Goal: Task Accomplishment & Management: Use online tool/utility

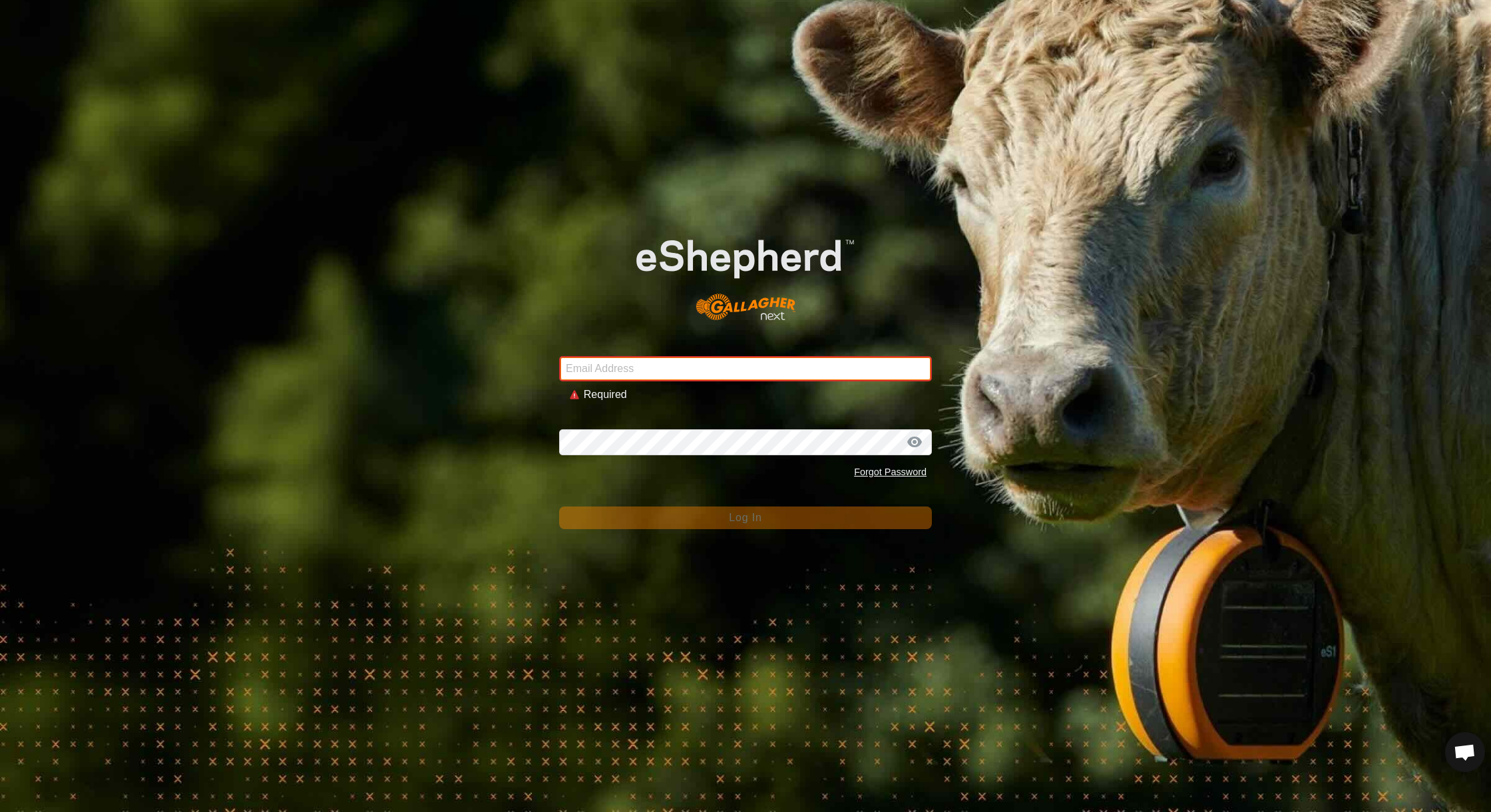
type input "lauren@meadowvalefarmstead.com"
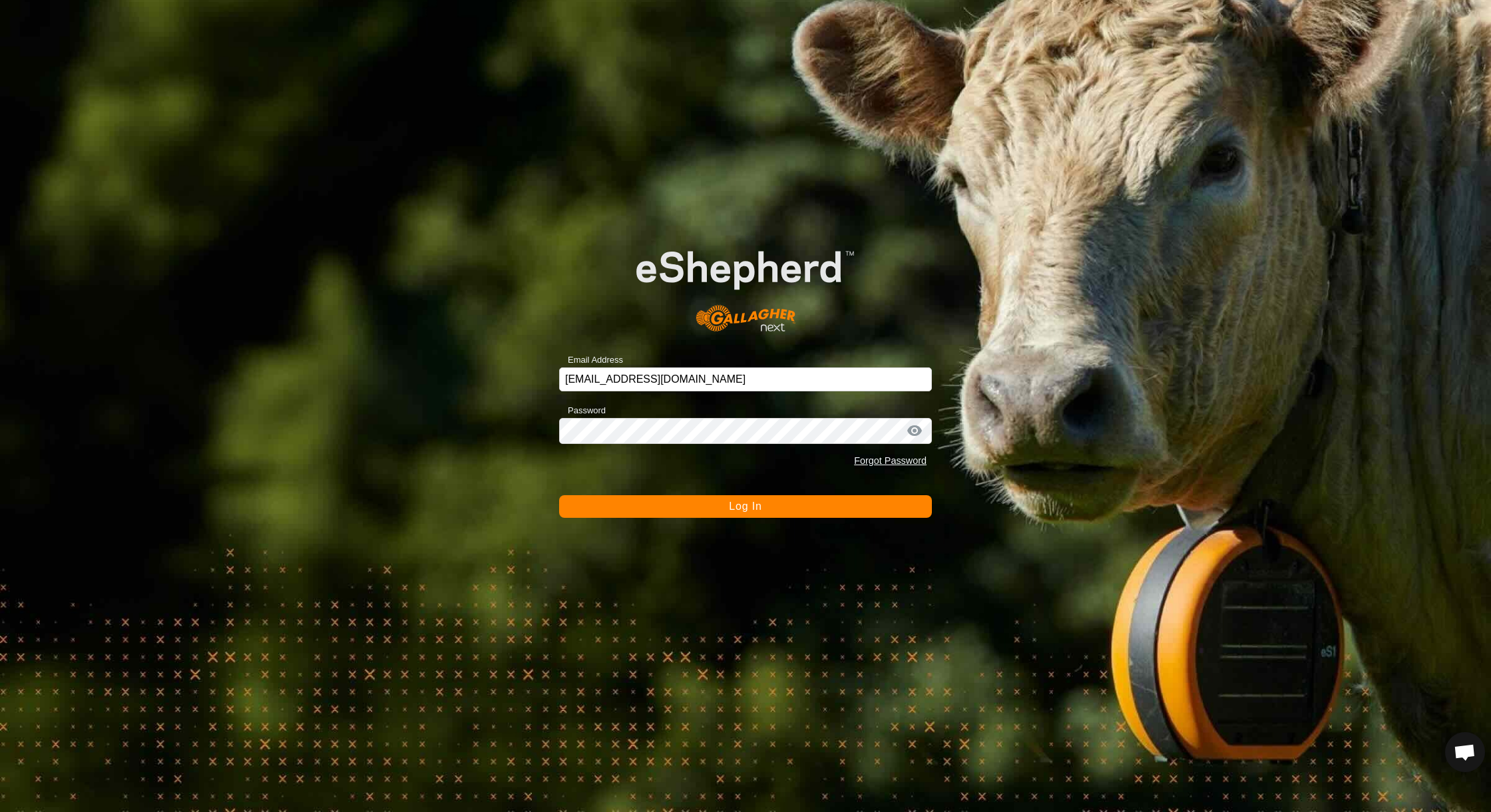
click at [693, 509] on button "Log In" at bounding box center [745, 507] width 373 height 22
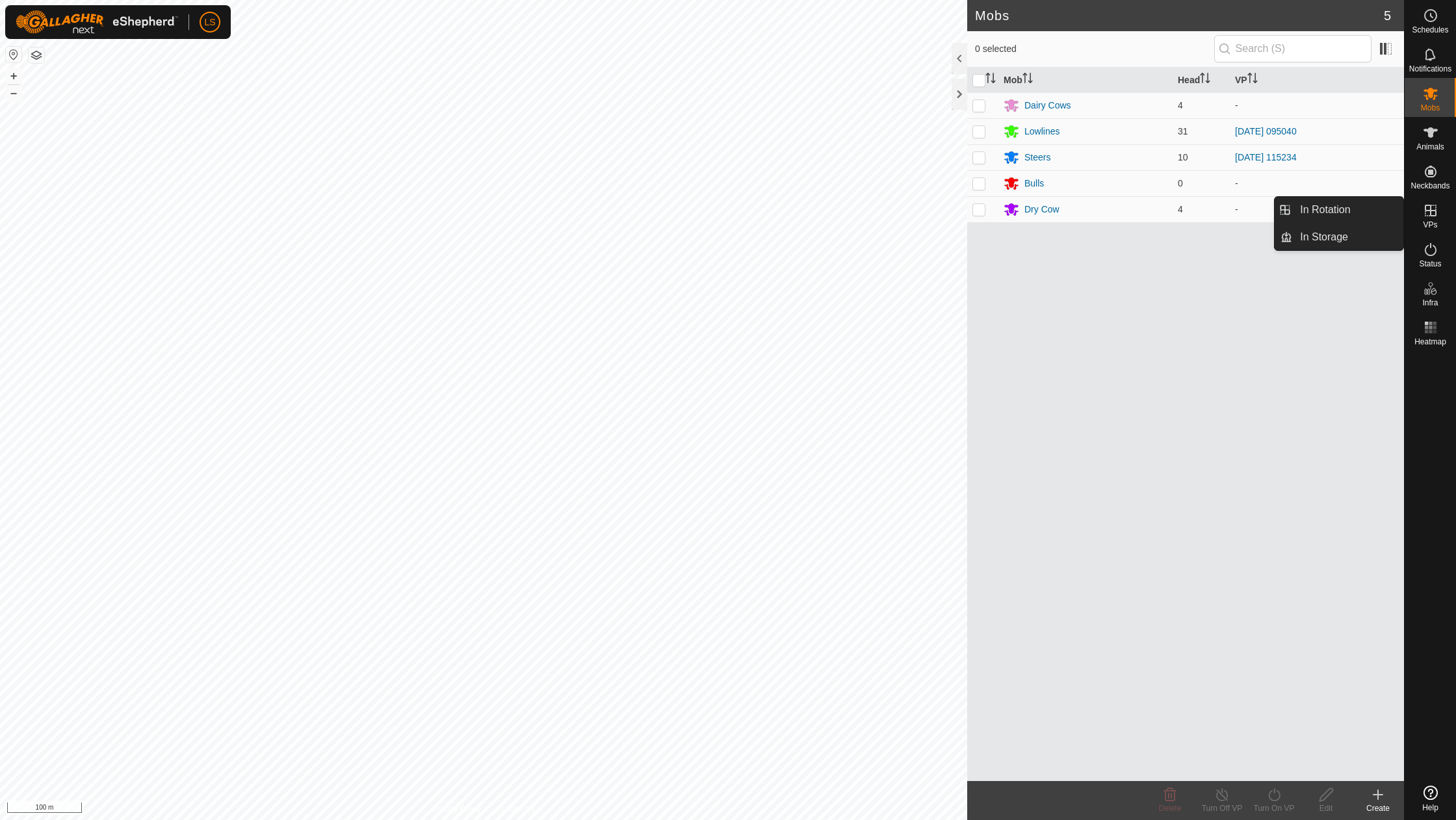
click at [1430, 212] on icon at bounding box center [1431, 210] width 16 height 16
click at [1332, 210] on link "In Rotation" at bounding box center [1348, 210] width 111 height 26
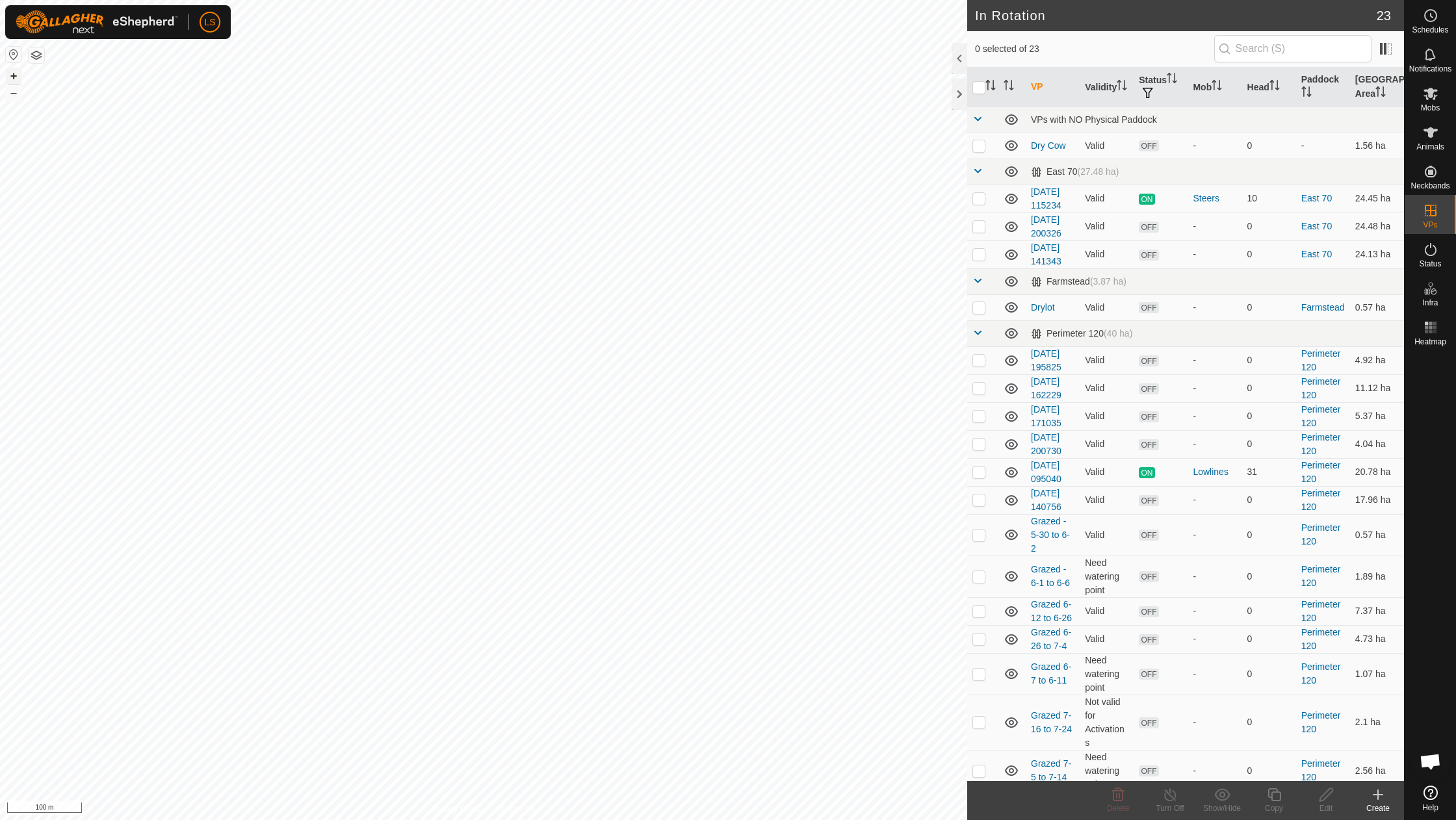
click at [10, 77] on button "+" at bounding box center [14, 76] width 16 height 16
click at [1378, 793] on icon at bounding box center [1378, 794] width 0 height 9
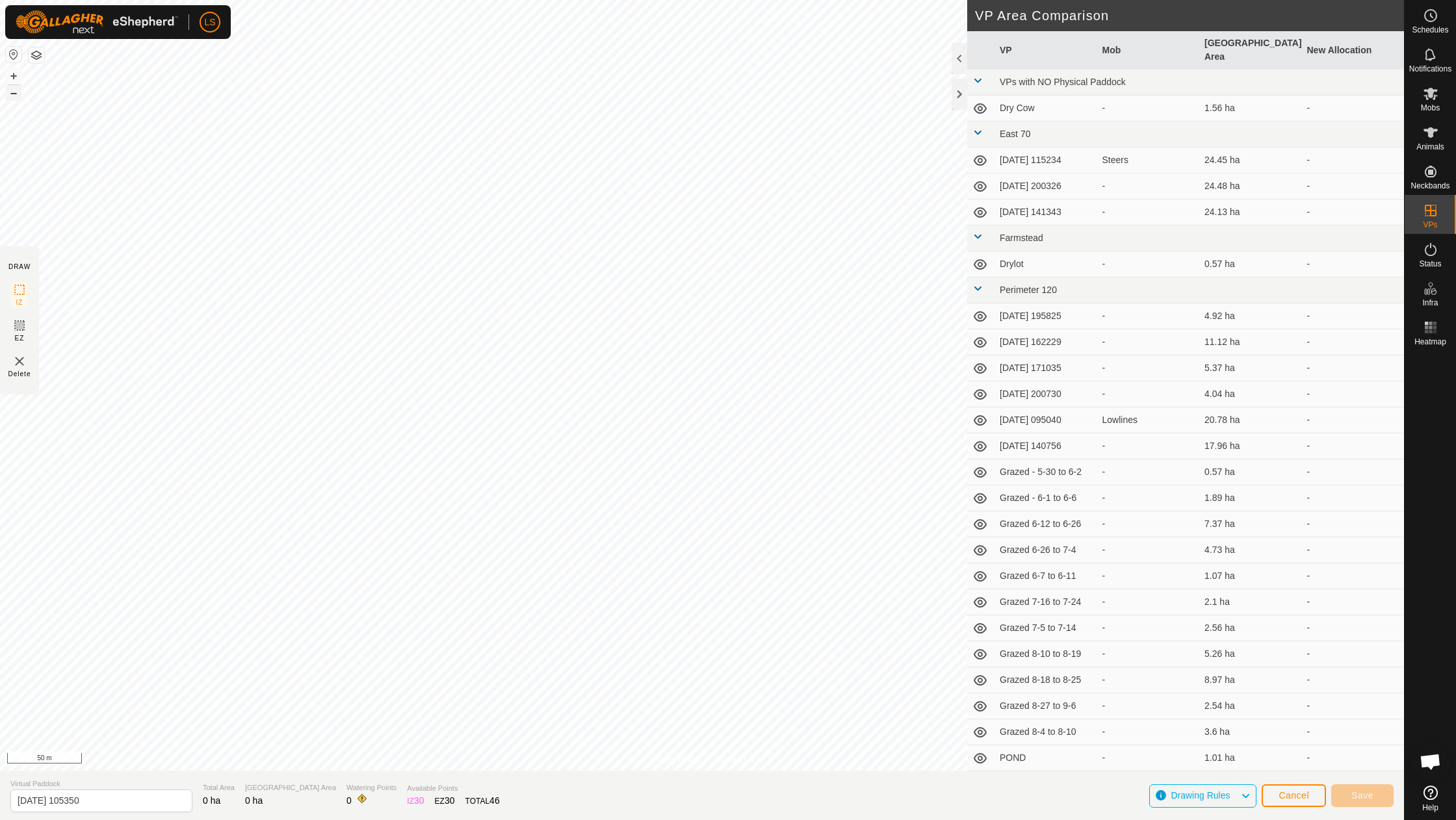
click at [16, 97] on button "–" at bounding box center [14, 93] width 16 height 16
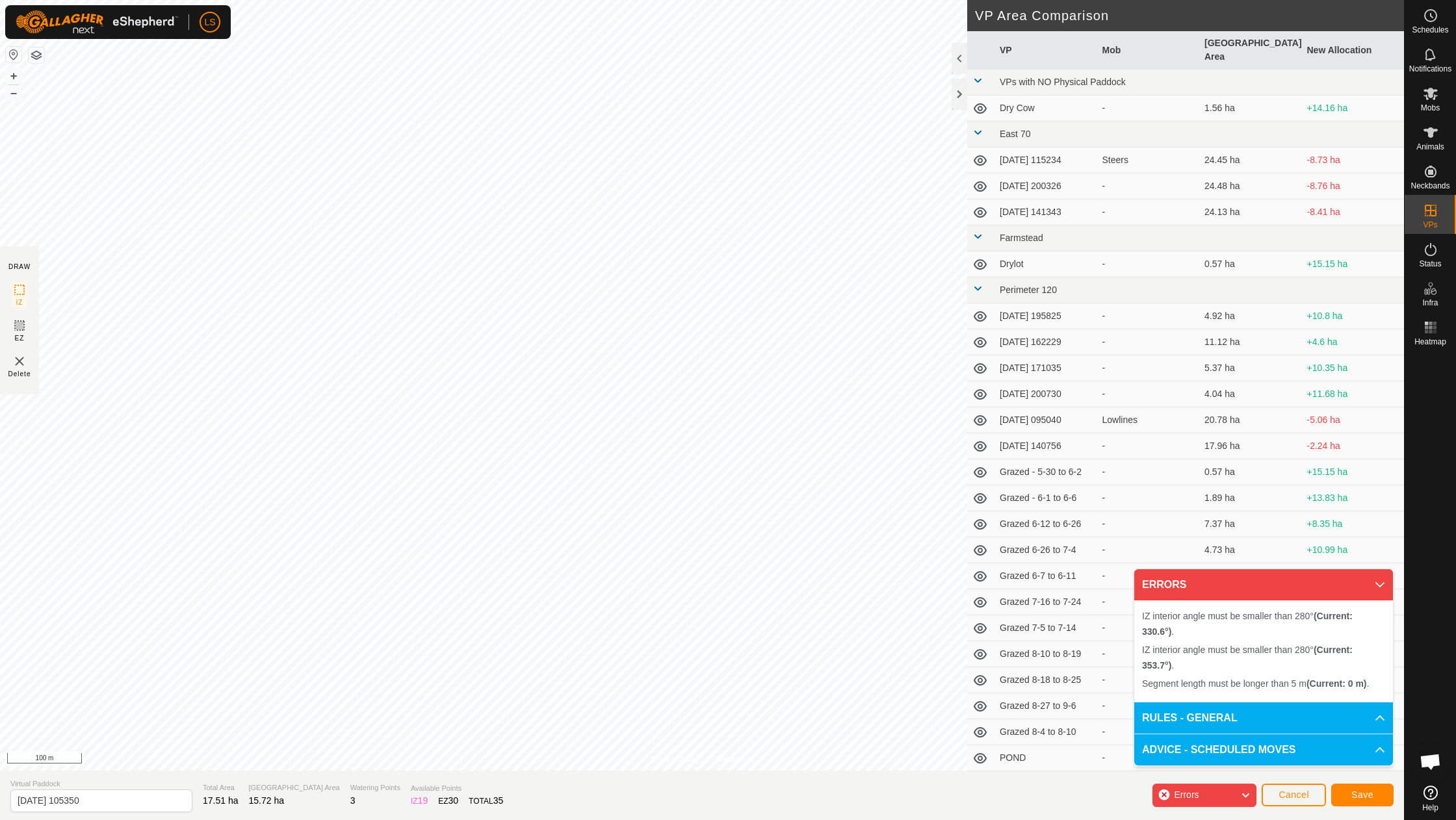
click at [1360, 798] on span "Save" at bounding box center [1363, 794] width 22 height 10
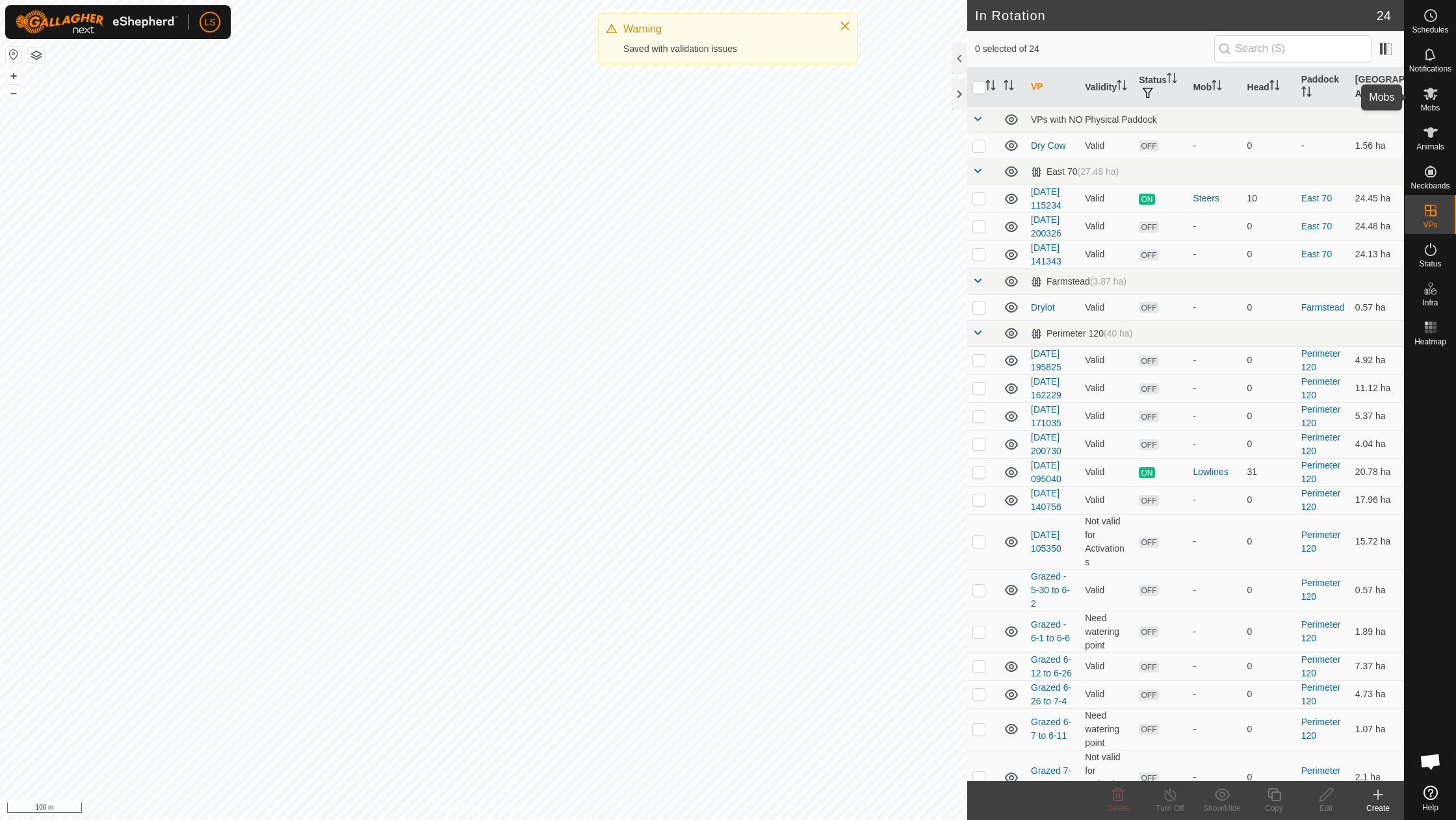
click at [1428, 95] on icon at bounding box center [1431, 93] width 16 height 16
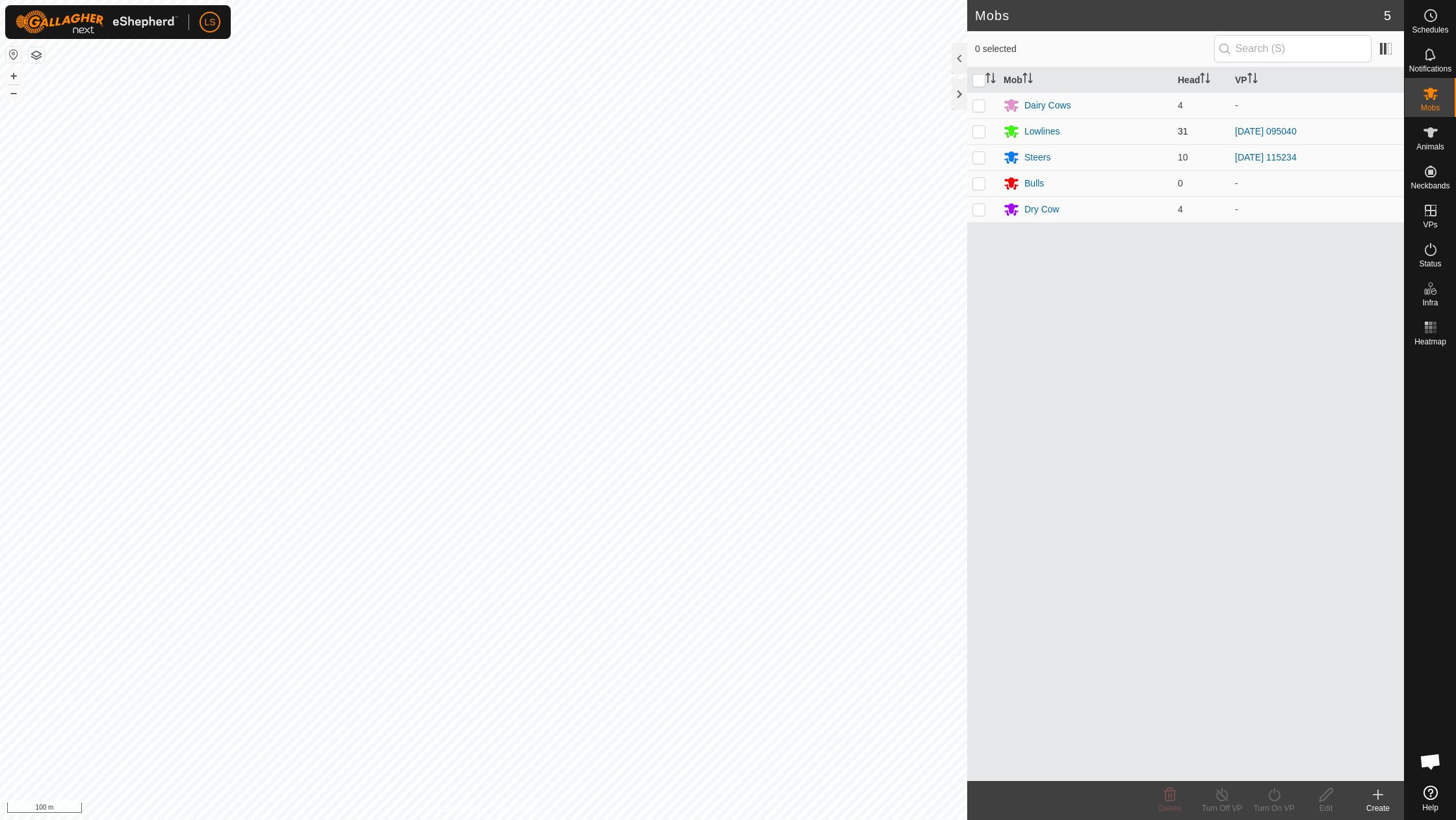
click at [982, 130] on p-checkbox at bounding box center [979, 131] width 13 height 10
checkbox input "true"
click at [1276, 801] on icon at bounding box center [1274, 795] width 12 height 13
click at [1278, 765] on link "Now" at bounding box center [1313, 766] width 129 height 26
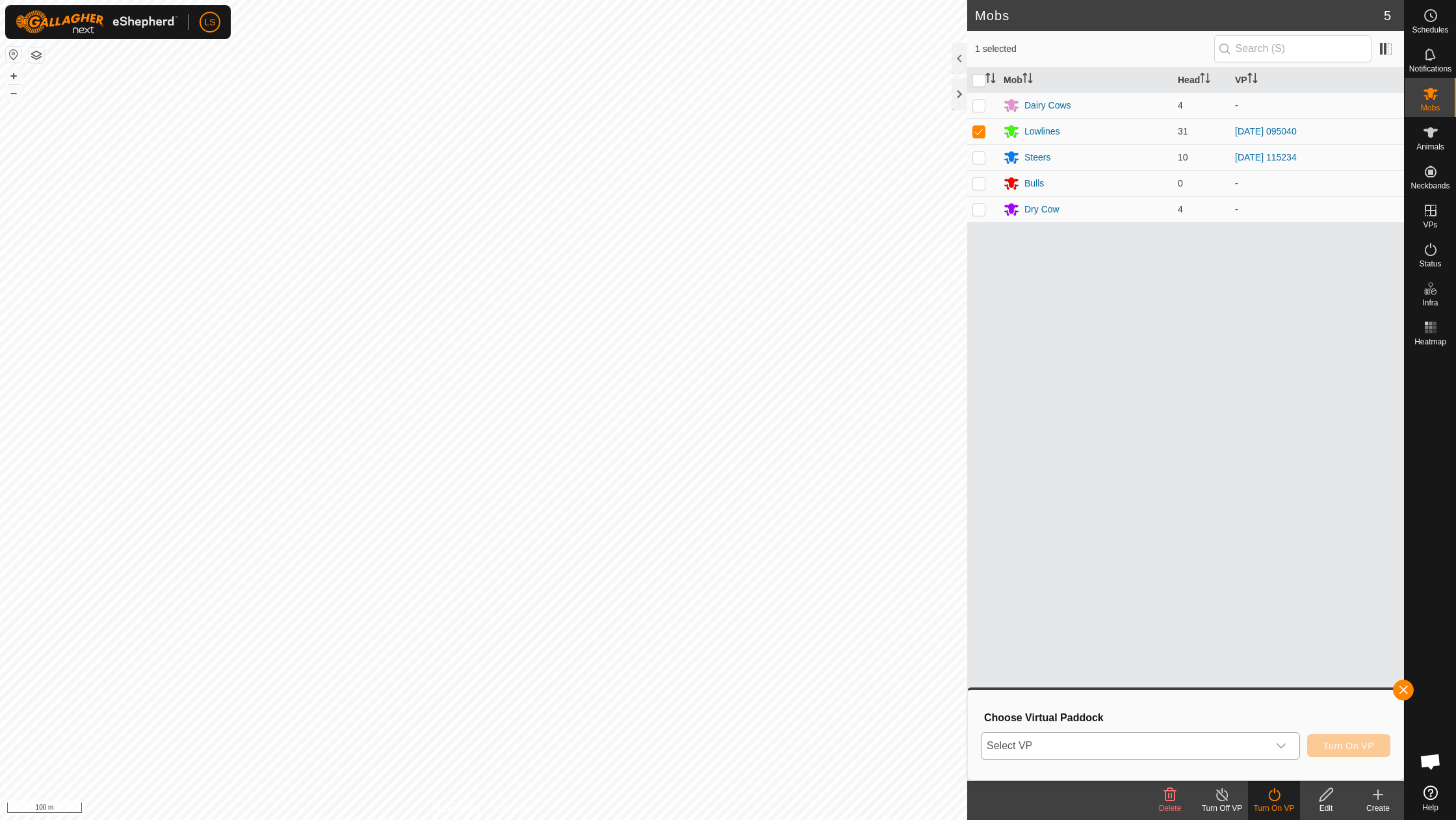
click at [1280, 755] on div "dropdown trigger" at bounding box center [1281, 746] width 26 height 26
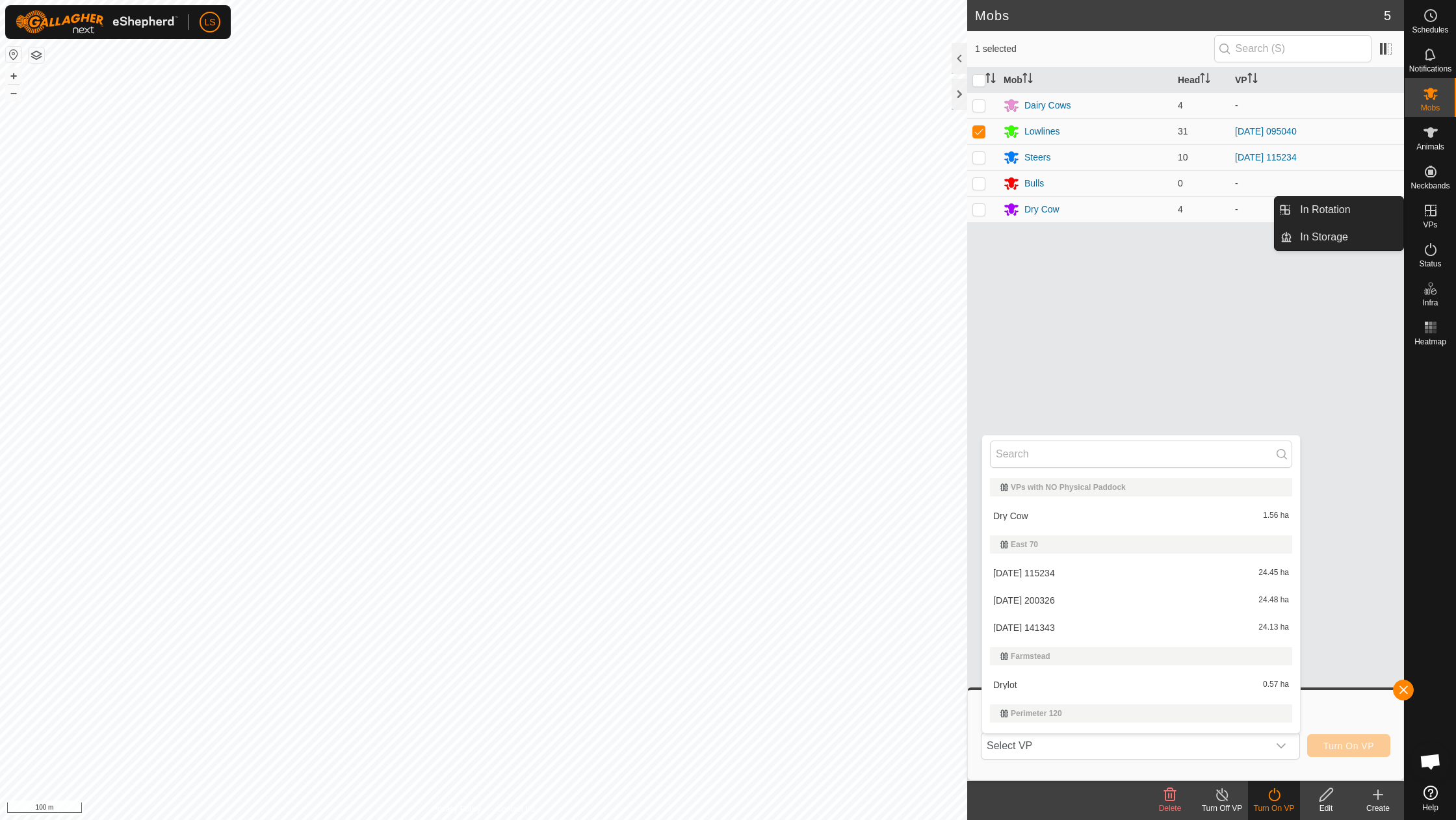
click at [1437, 206] on icon at bounding box center [1431, 210] width 16 height 16
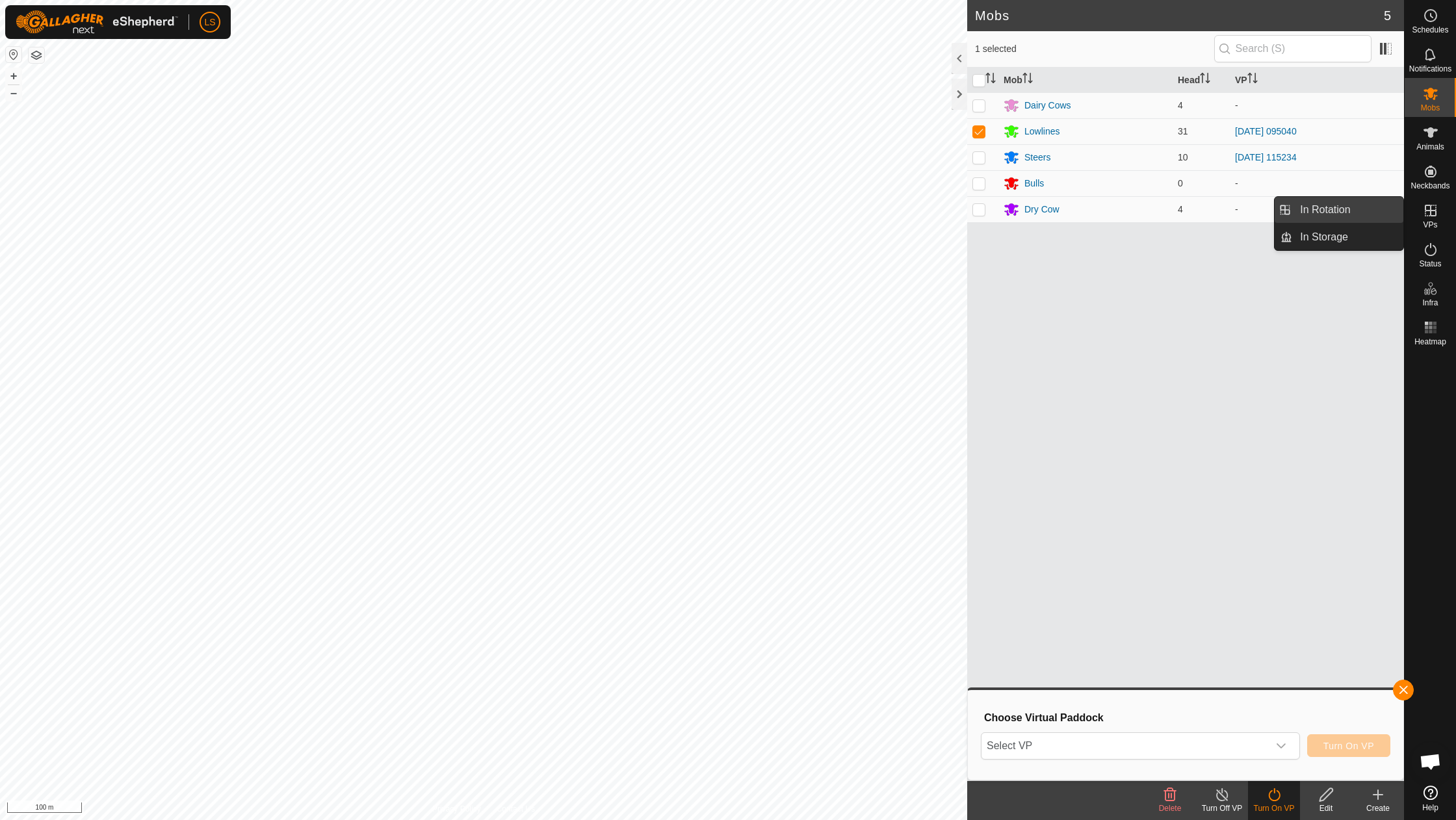
click at [1353, 212] on link "In Rotation" at bounding box center [1348, 210] width 111 height 26
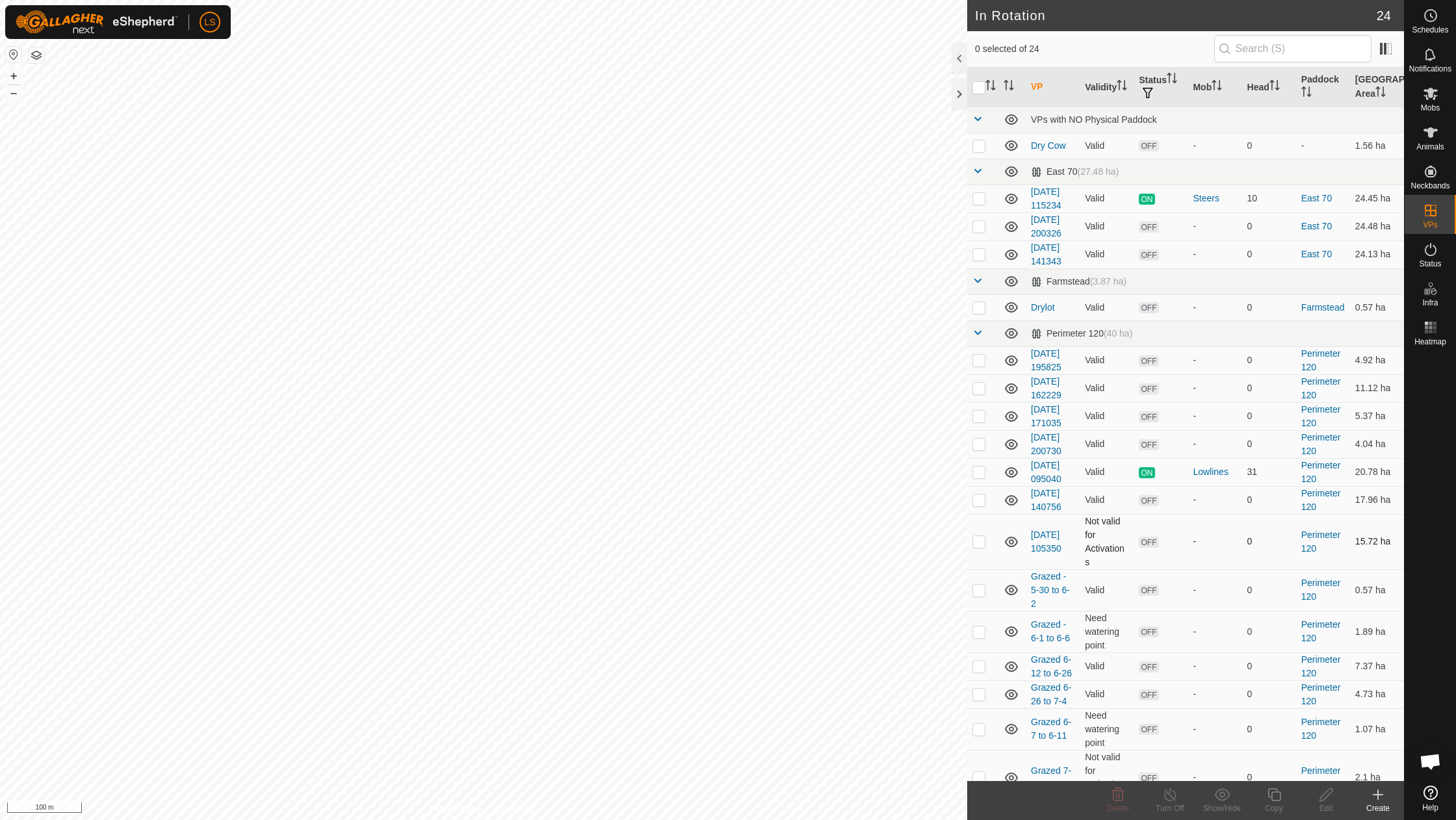
click at [979, 536] on p-checkbox at bounding box center [979, 541] width 13 height 10
checkbox input "true"
click at [1323, 797] on icon at bounding box center [1326, 795] width 13 height 13
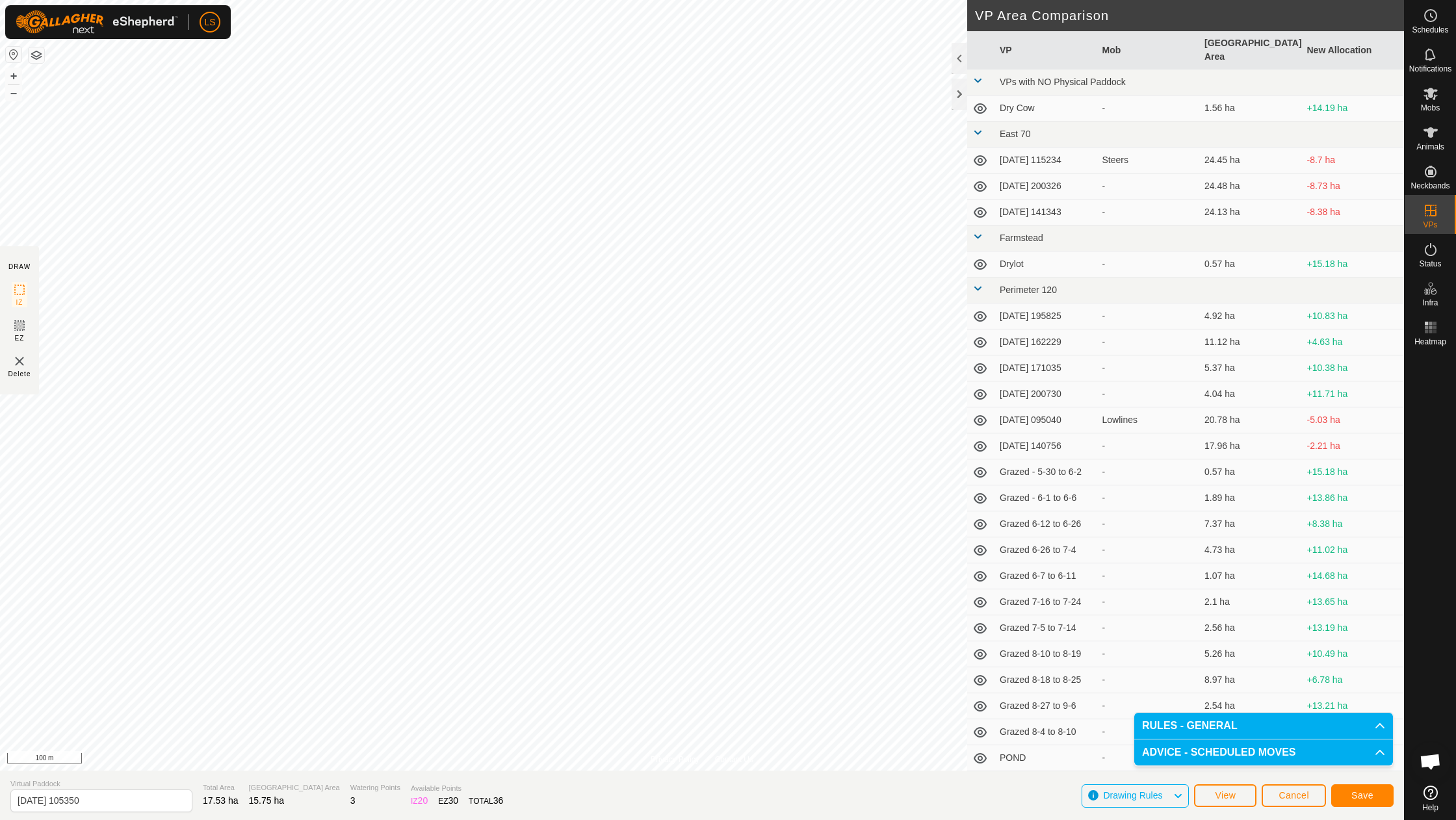
click at [1365, 799] on span "Save" at bounding box center [1363, 795] width 22 height 10
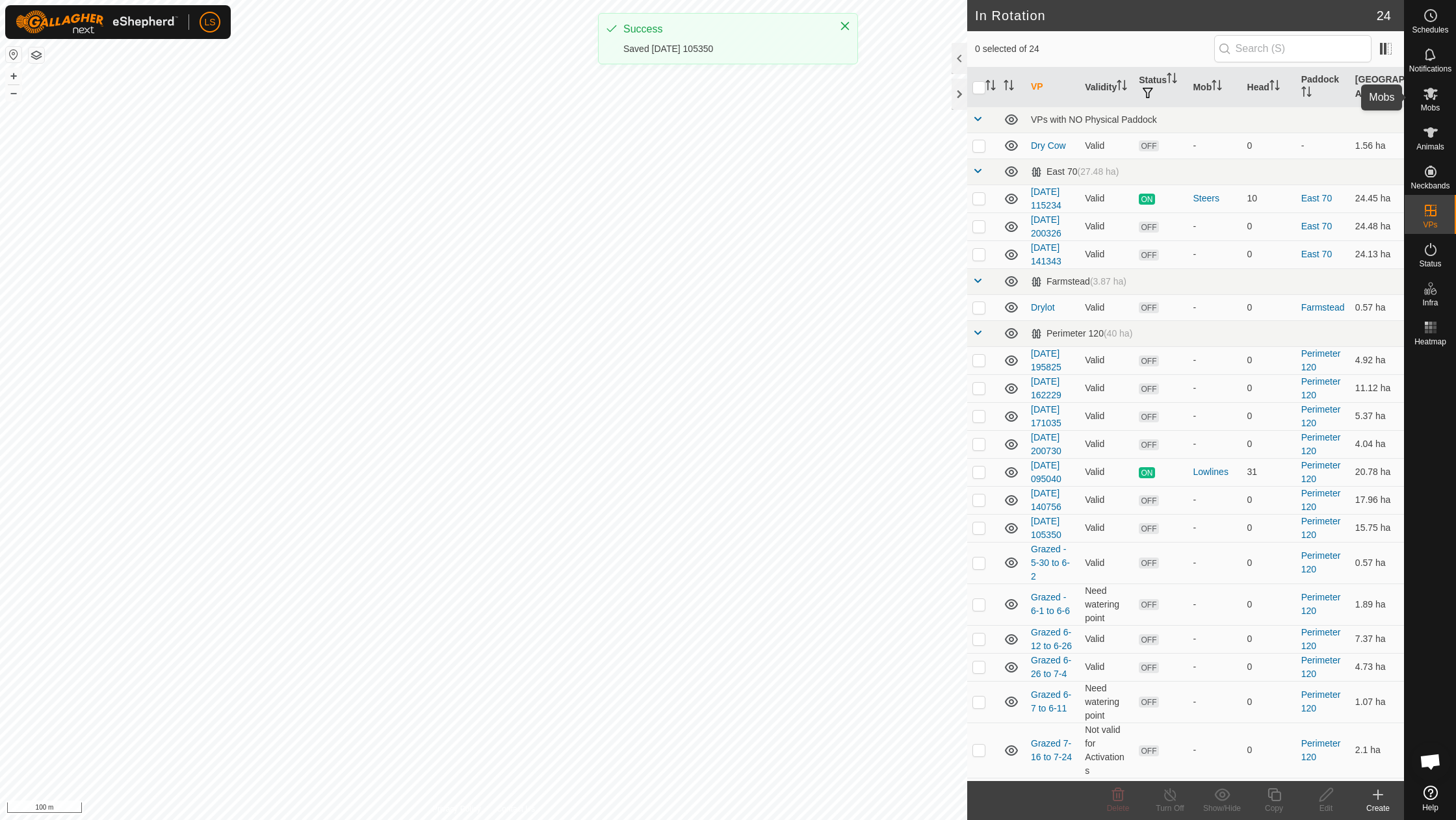
click at [1427, 93] on icon at bounding box center [1431, 93] width 16 height 16
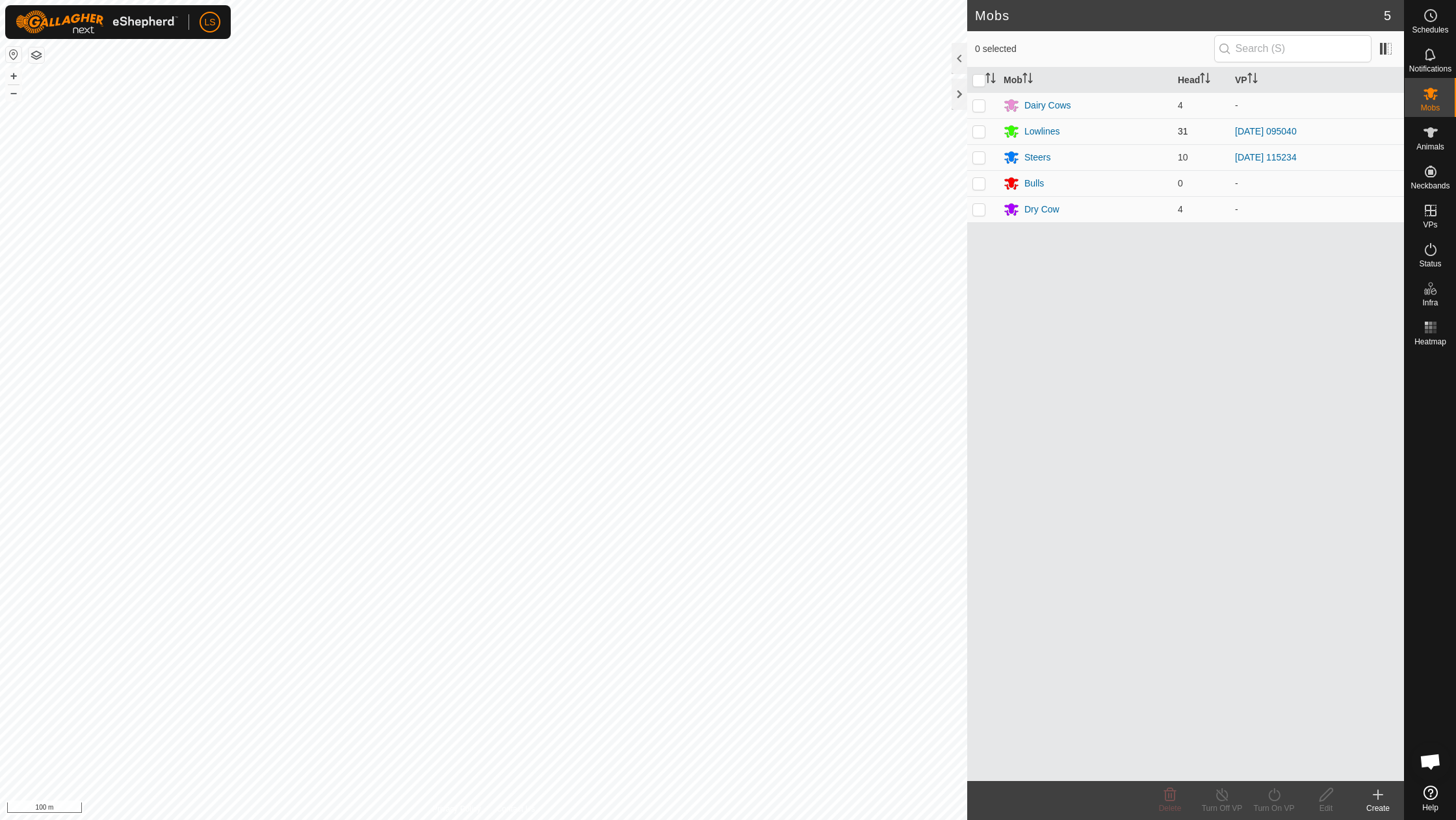
click at [978, 128] on p-checkbox at bounding box center [979, 131] width 13 height 10
checkbox input "true"
click at [1270, 796] on icon at bounding box center [1275, 795] width 16 height 16
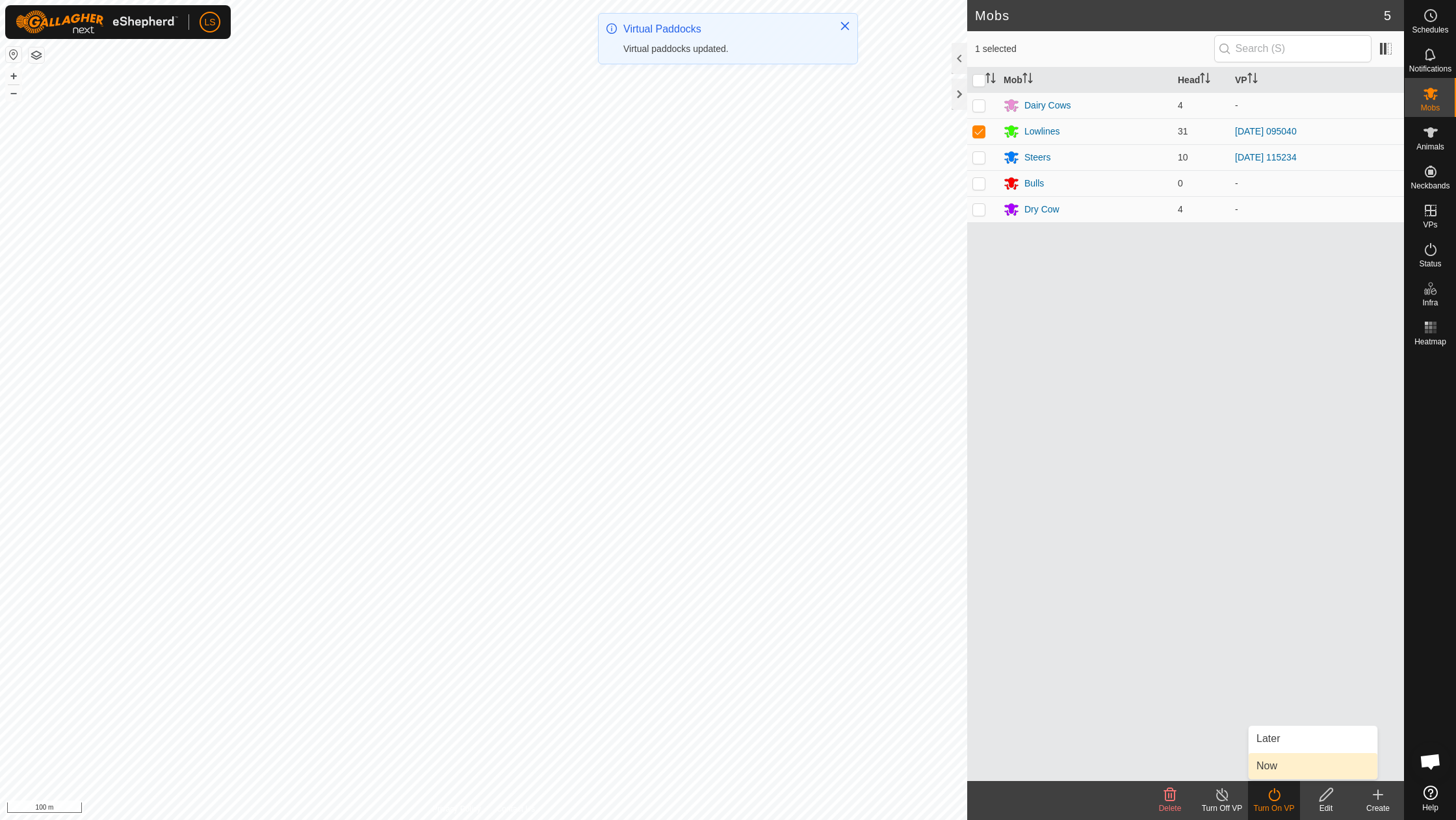
click at [1278, 774] on link "Now" at bounding box center [1313, 766] width 129 height 26
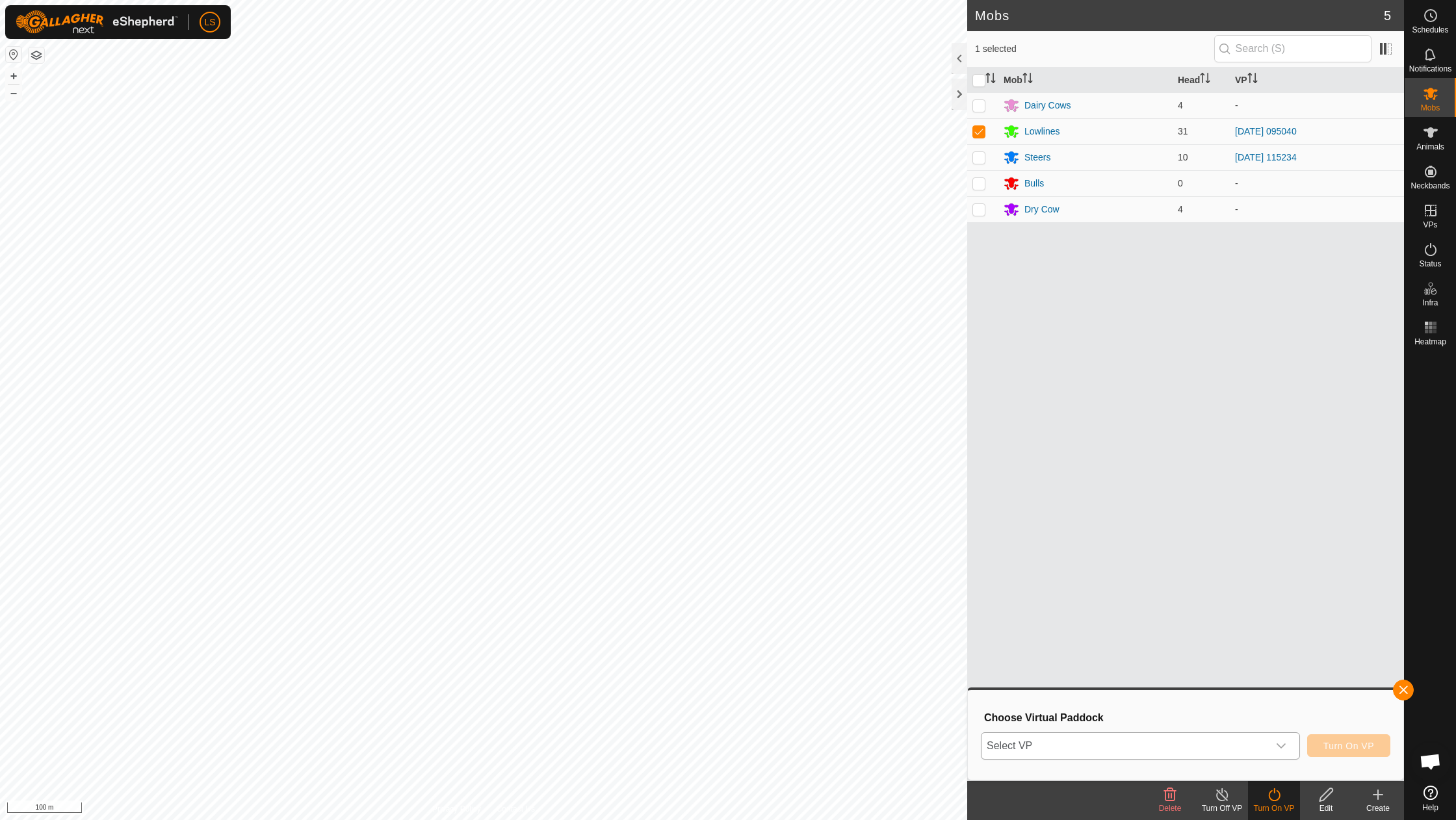
click at [1285, 742] on icon "dropdown trigger" at bounding box center [1281, 746] width 10 height 10
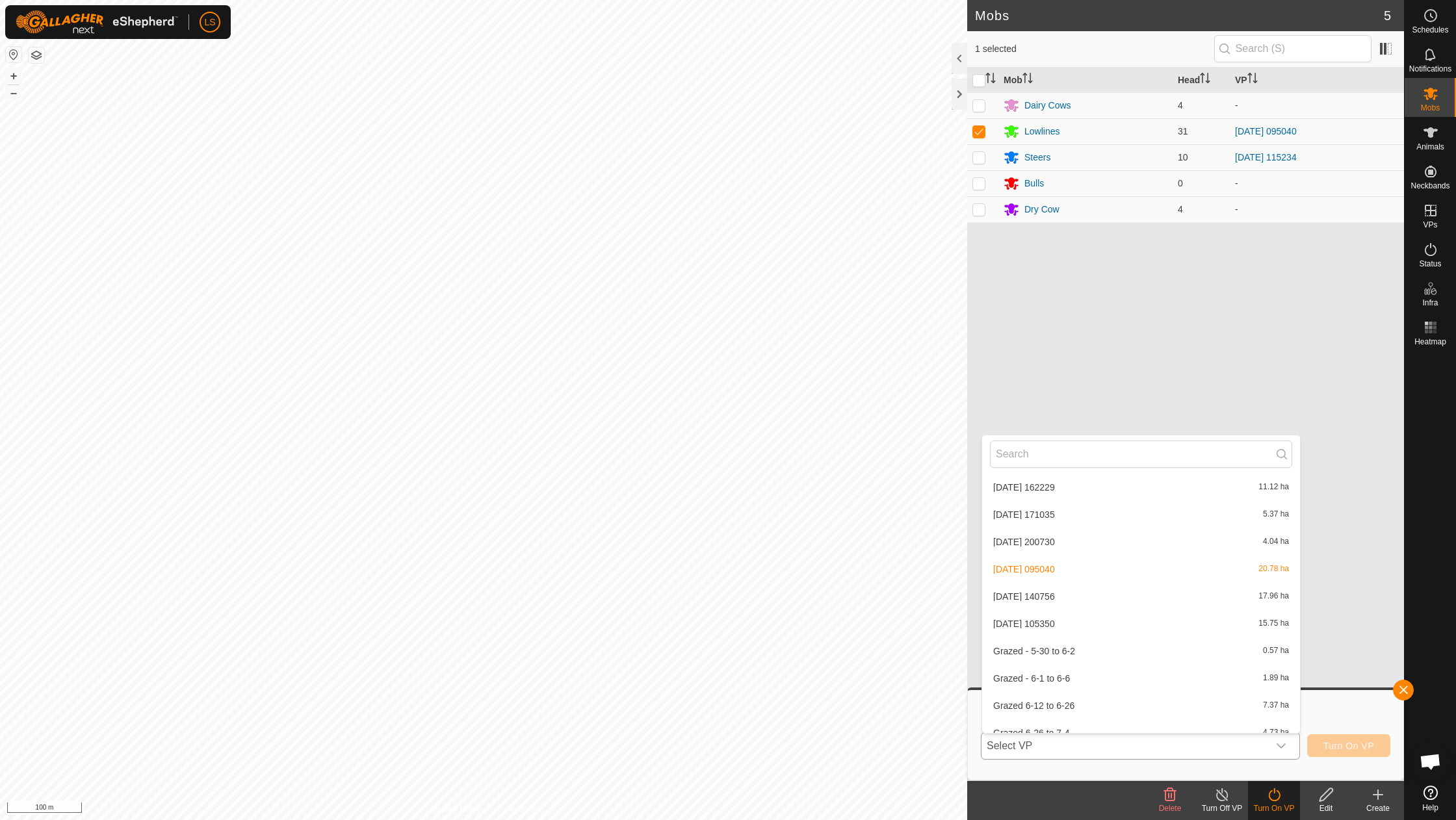
scroll to position [287, 0]
click at [1054, 608] on li "[DATE] 105350 15.75 ha" at bounding box center [1141, 619] width 318 height 26
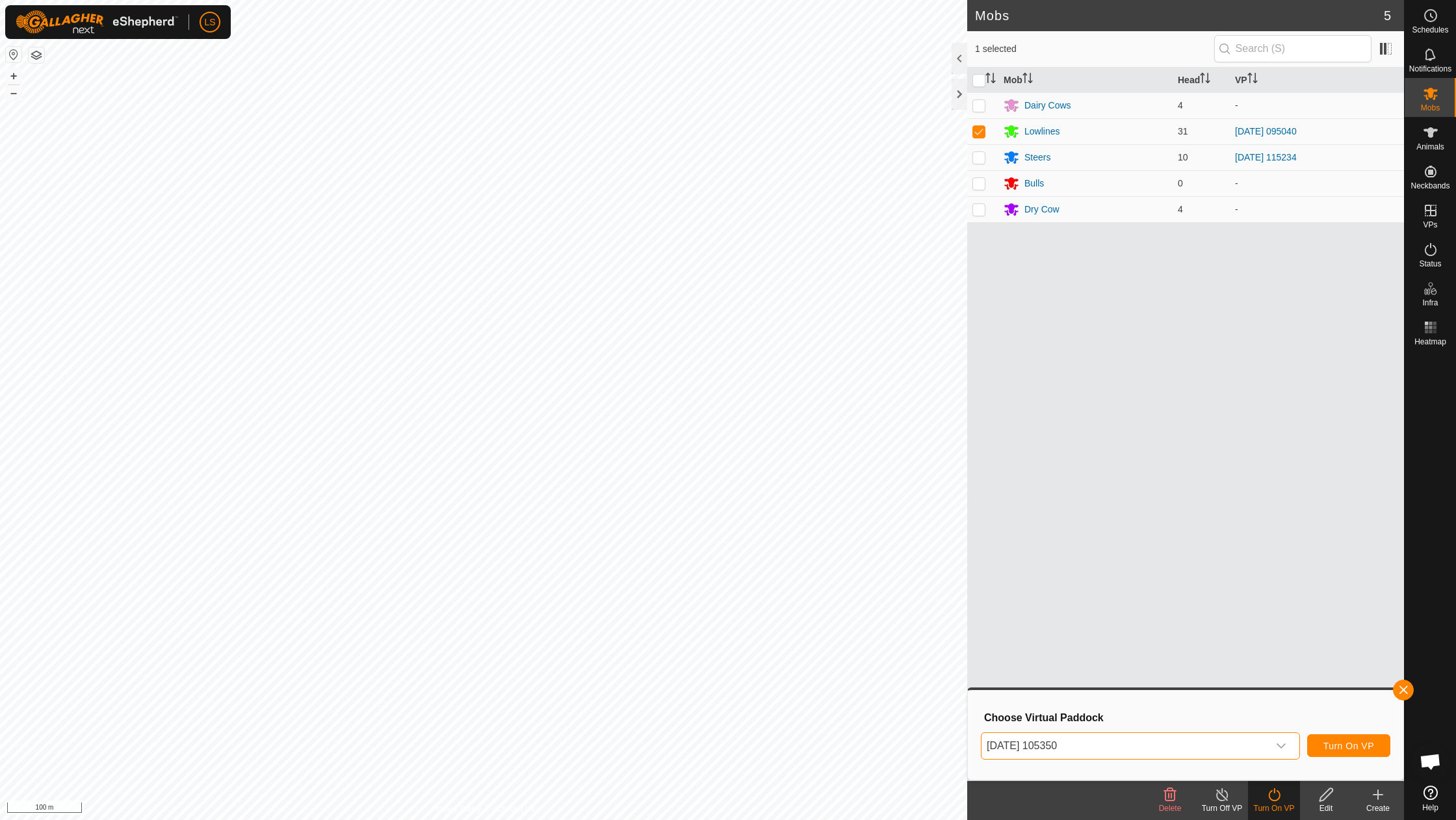
click at [1358, 747] on span "Turn On VP" at bounding box center [1349, 746] width 51 height 10
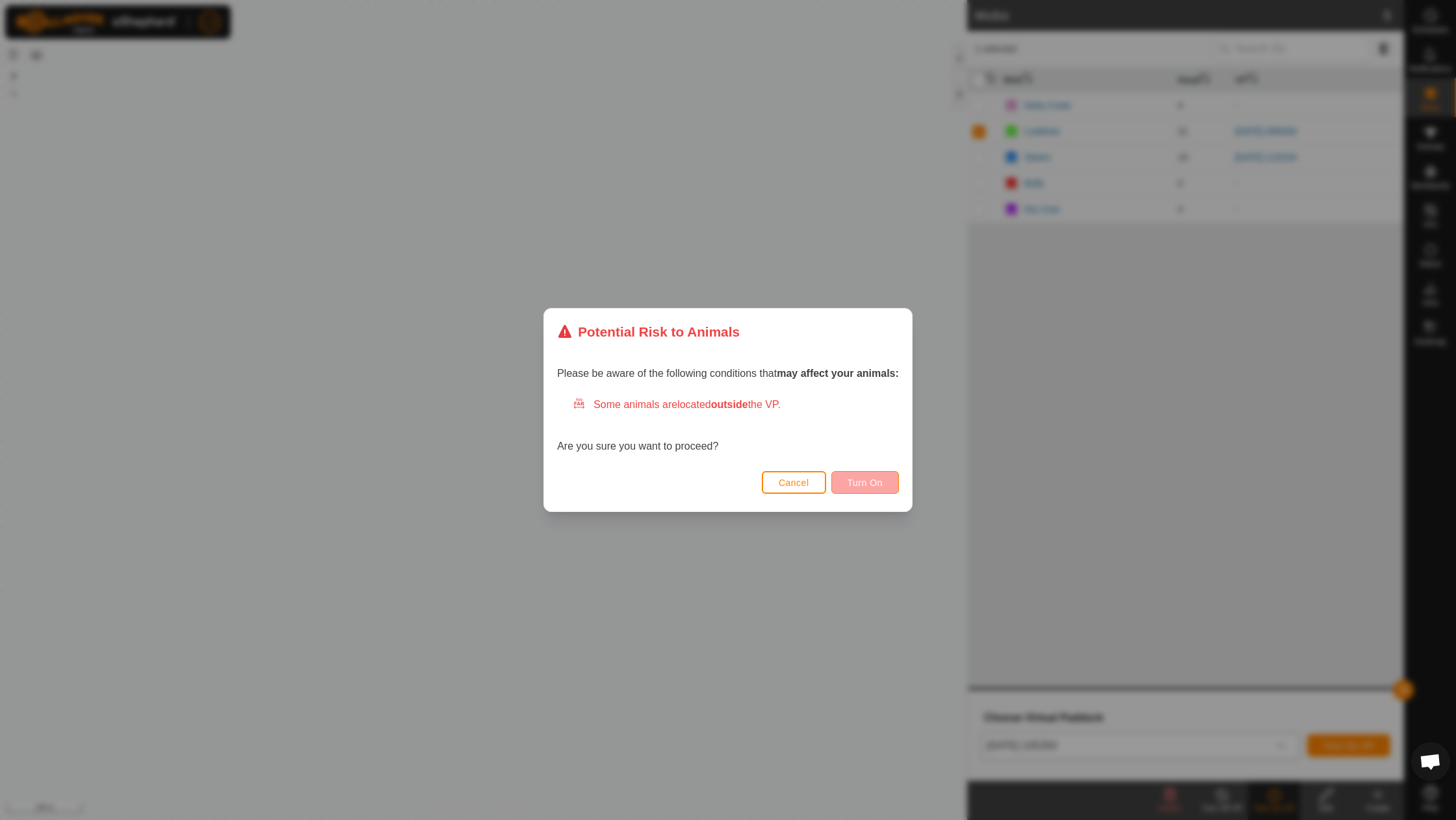
click at [874, 482] on span "Turn On" at bounding box center [865, 482] width 35 height 10
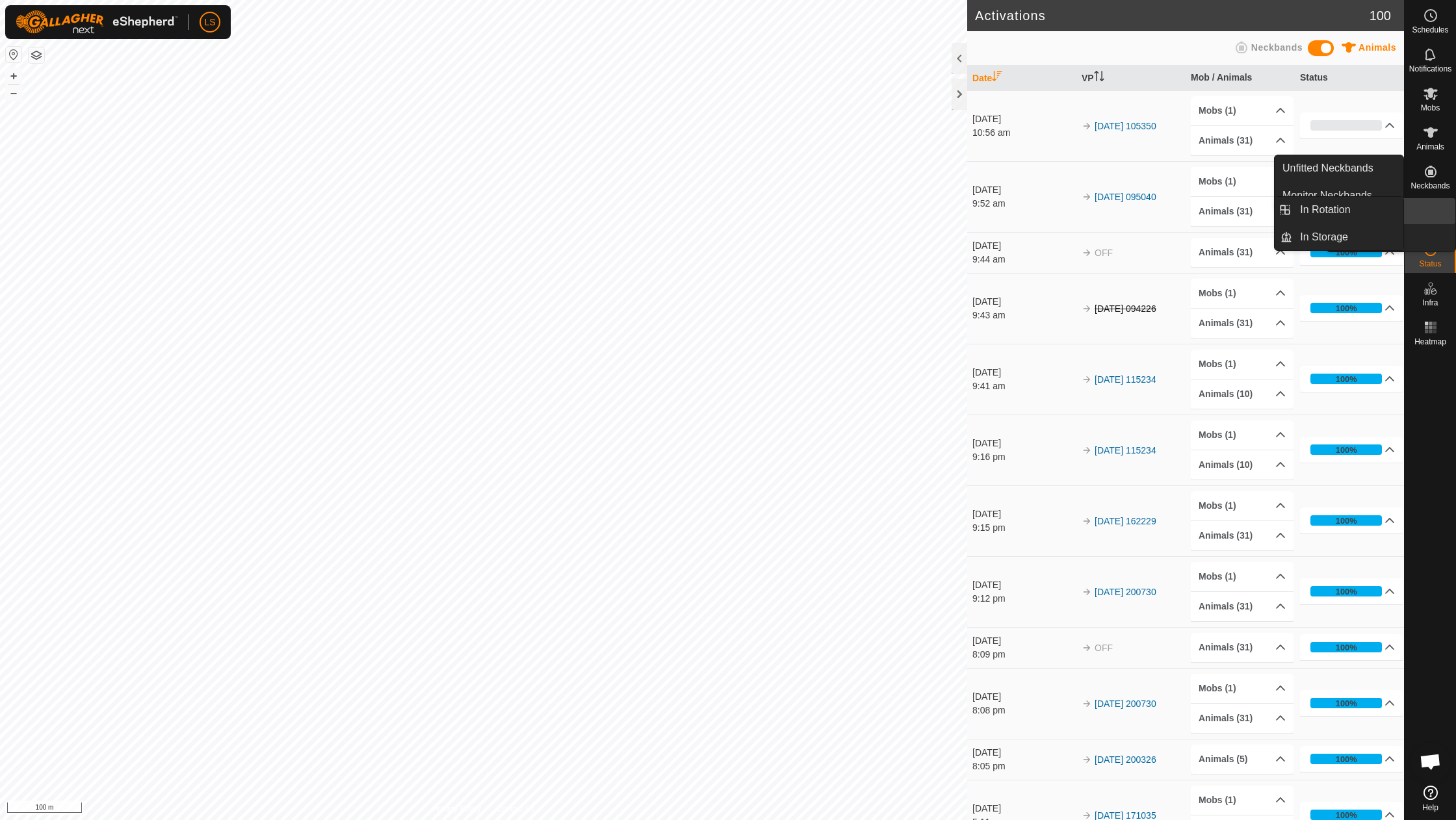
click at [1428, 214] on icon at bounding box center [1431, 210] width 16 height 16
click at [1334, 203] on link "In Rotation" at bounding box center [1348, 210] width 111 height 26
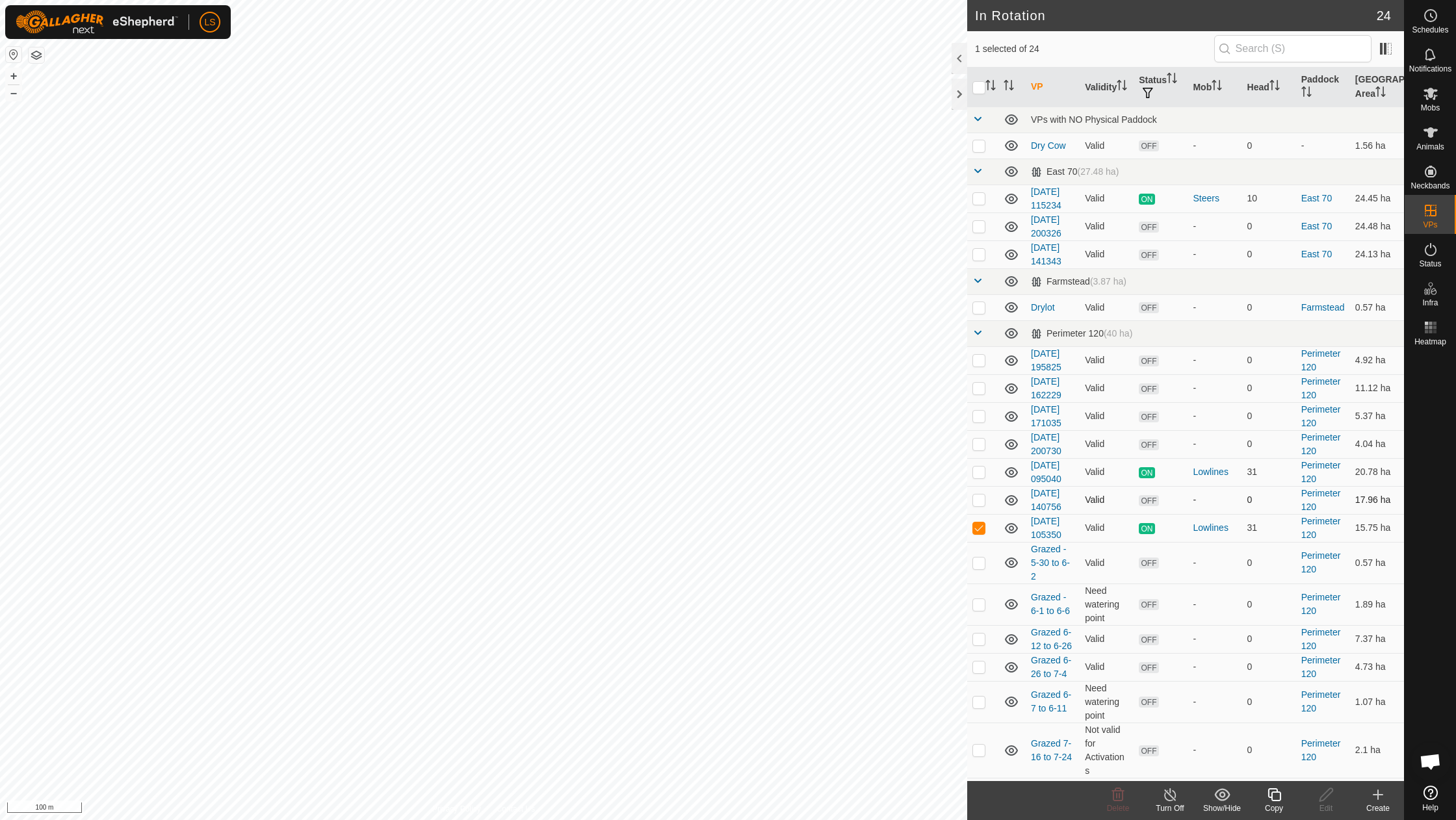
click at [981, 495] on p-checkbox at bounding box center [979, 499] width 13 height 10
click at [979, 495] on p-checkbox at bounding box center [979, 499] width 13 height 10
checkbox input "false"
click at [975, 523] on p-checkbox at bounding box center [979, 527] width 13 height 10
checkbox input "false"
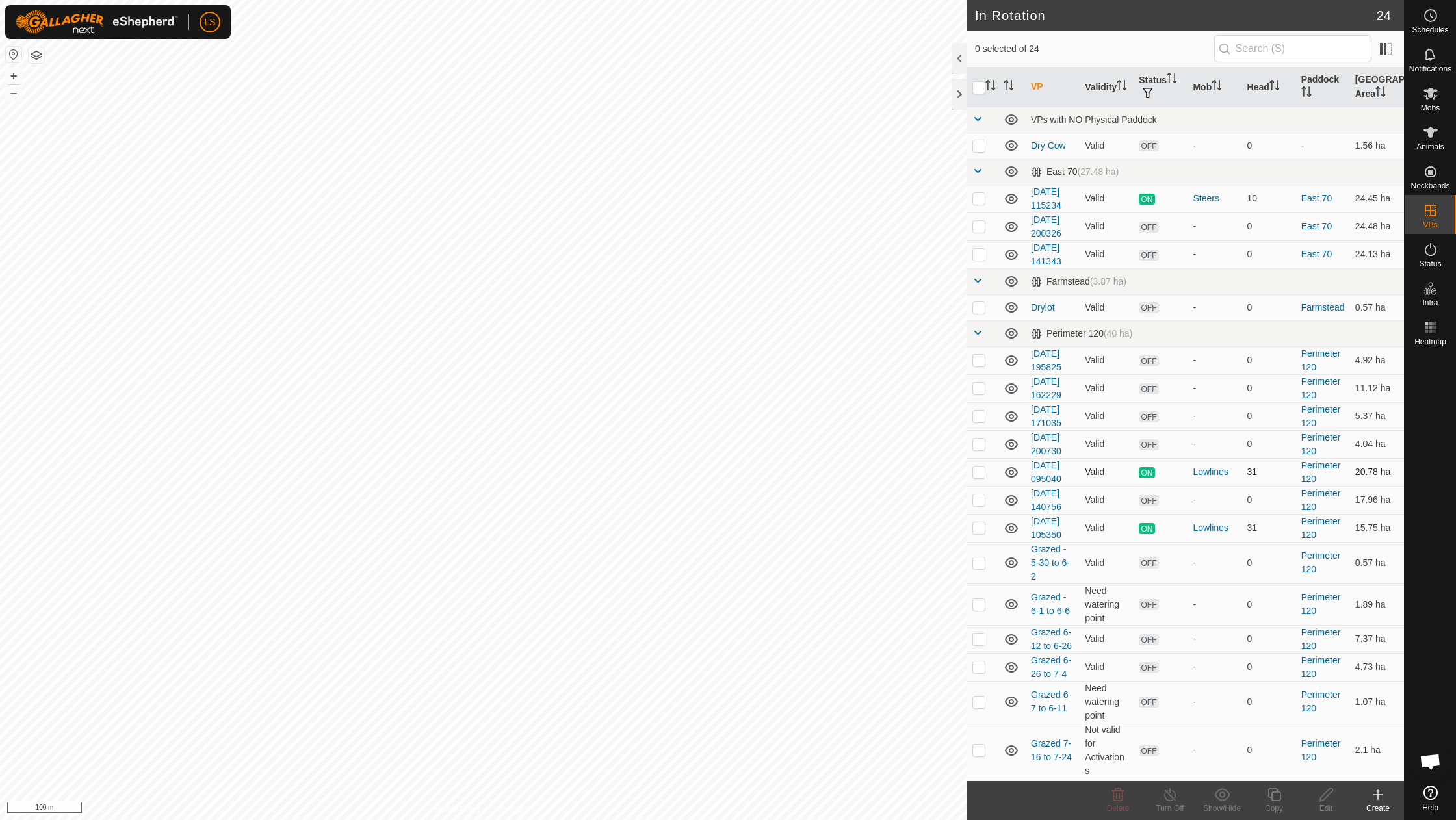
click at [980, 467] on p-checkbox at bounding box center [979, 472] width 13 height 10
checkbox input "false"
click at [979, 255] on p-checkbox at bounding box center [979, 254] width 13 height 10
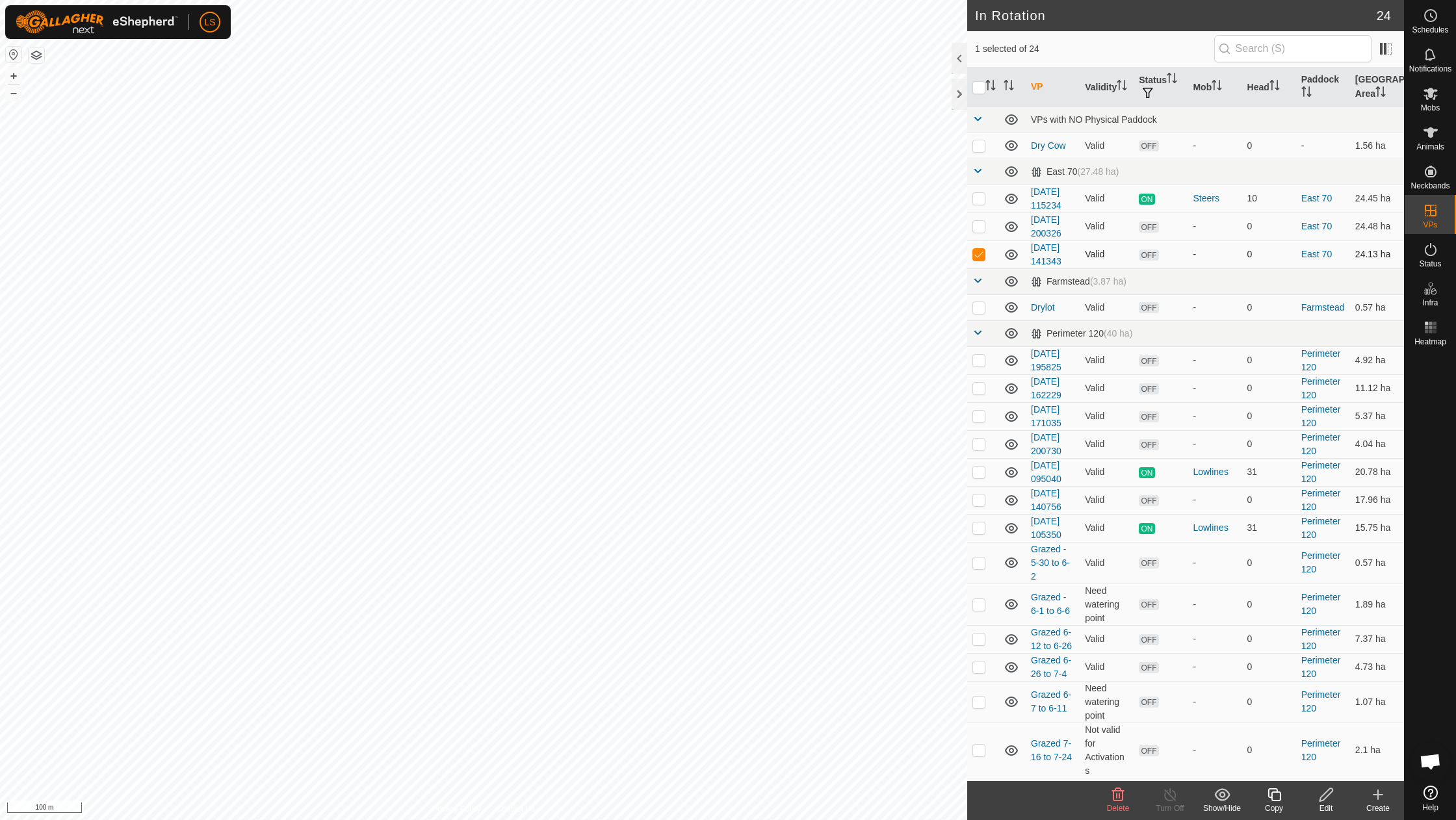
checkbox input "false"
click at [1440, 86] on es-mob-svg-icon at bounding box center [1431, 93] width 23 height 21
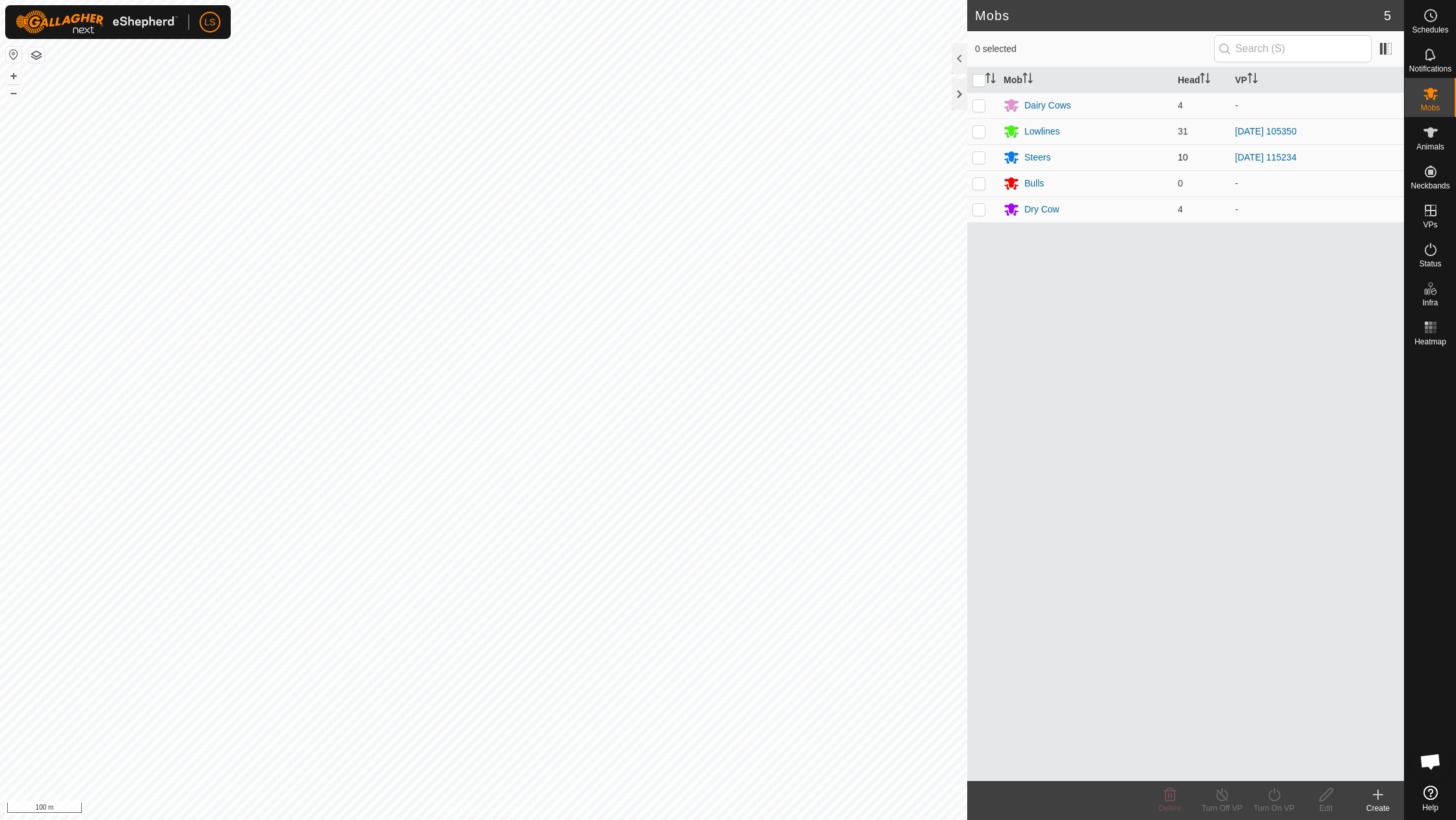
click at [978, 157] on p-checkbox at bounding box center [979, 157] width 13 height 10
checkbox input "true"
click at [1280, 790] on icon at bounding box center [1275, 795] width 16 height 16
click at [1282, 768] on link "Now" at bounding box center [1313, 766] width 129 height 26
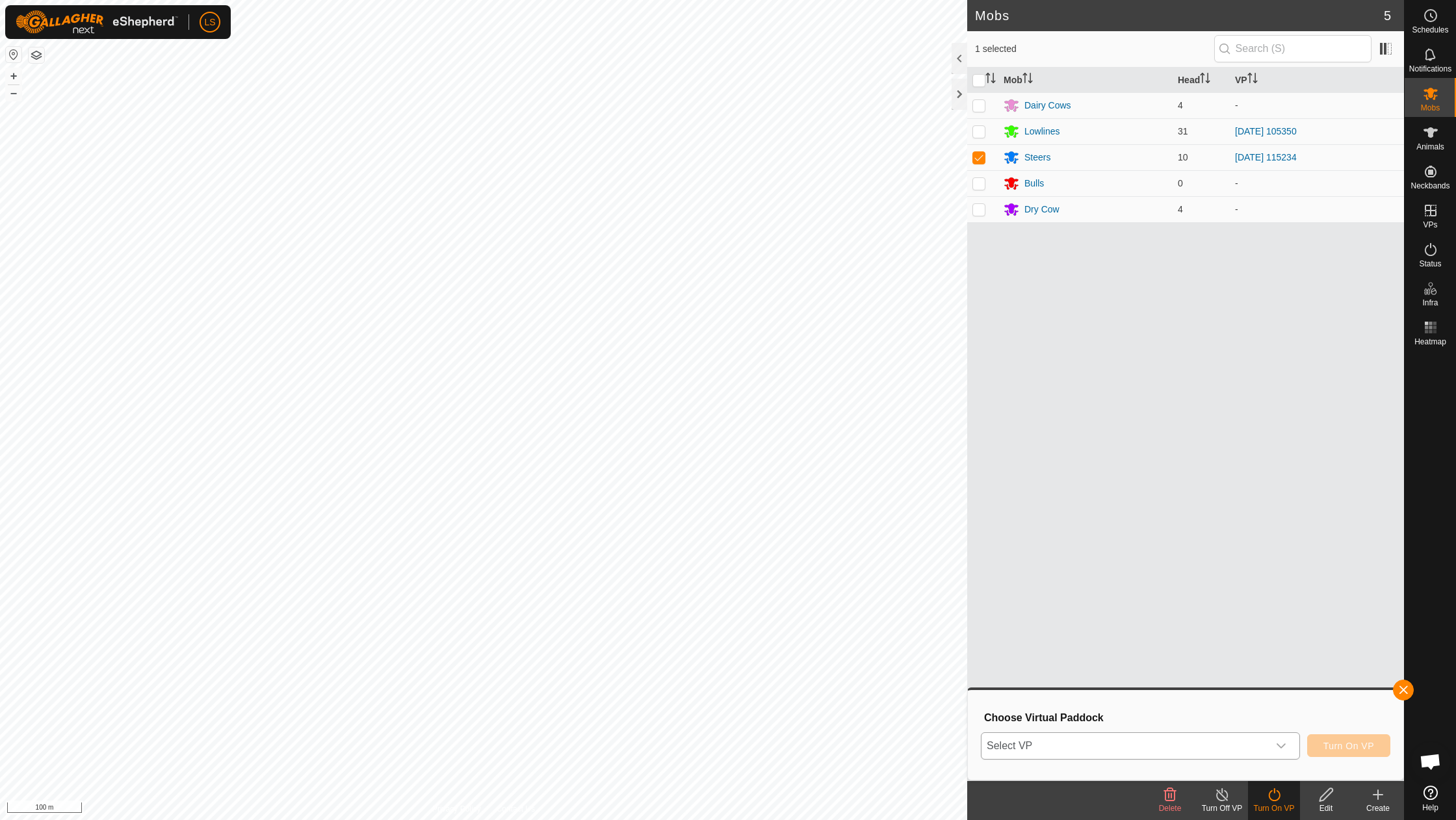
click at [1137, 749] on span "Select VP" at bounding box center [1125, 746] width 287 height 26
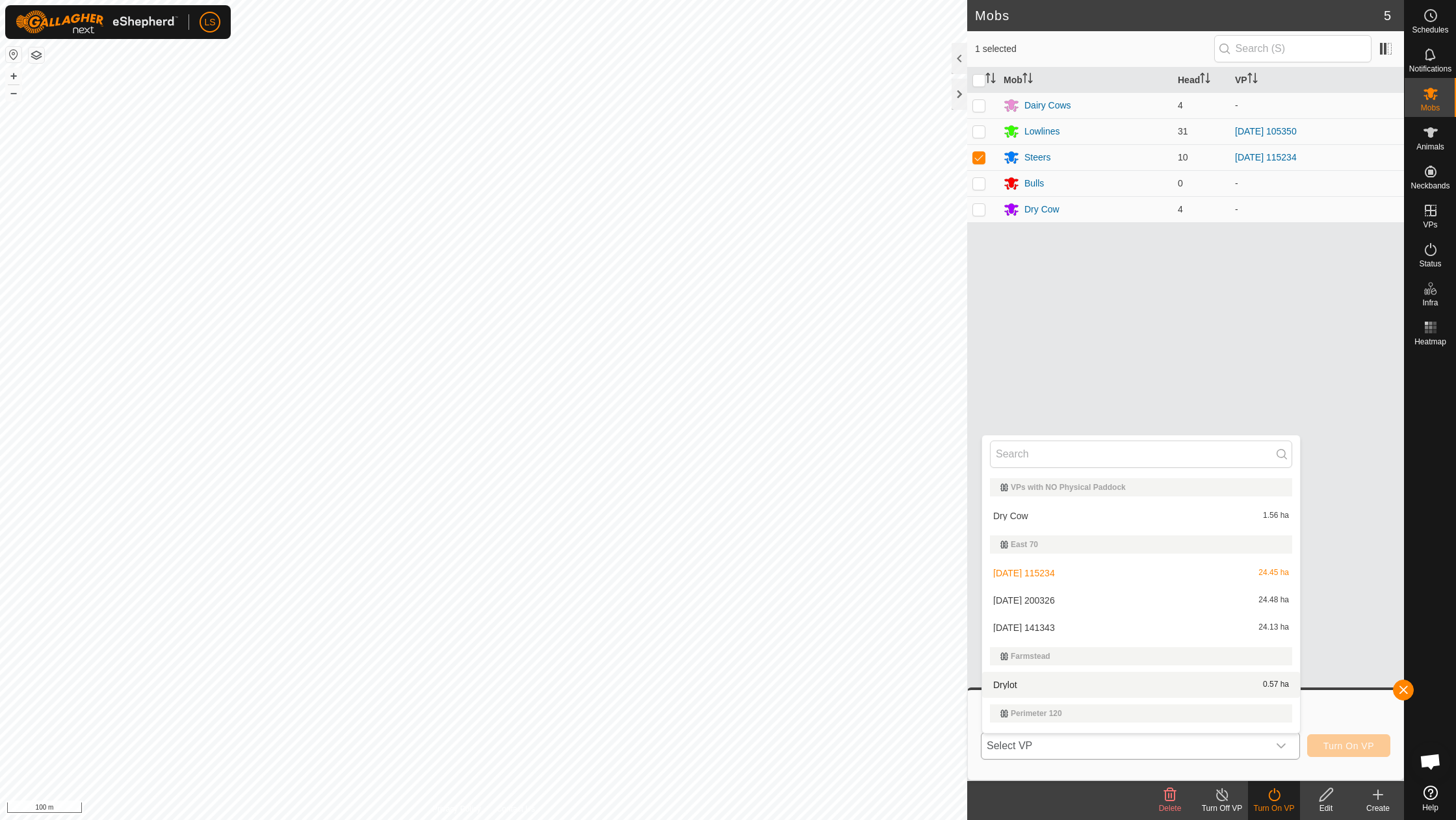
scroll to position [20, 0]
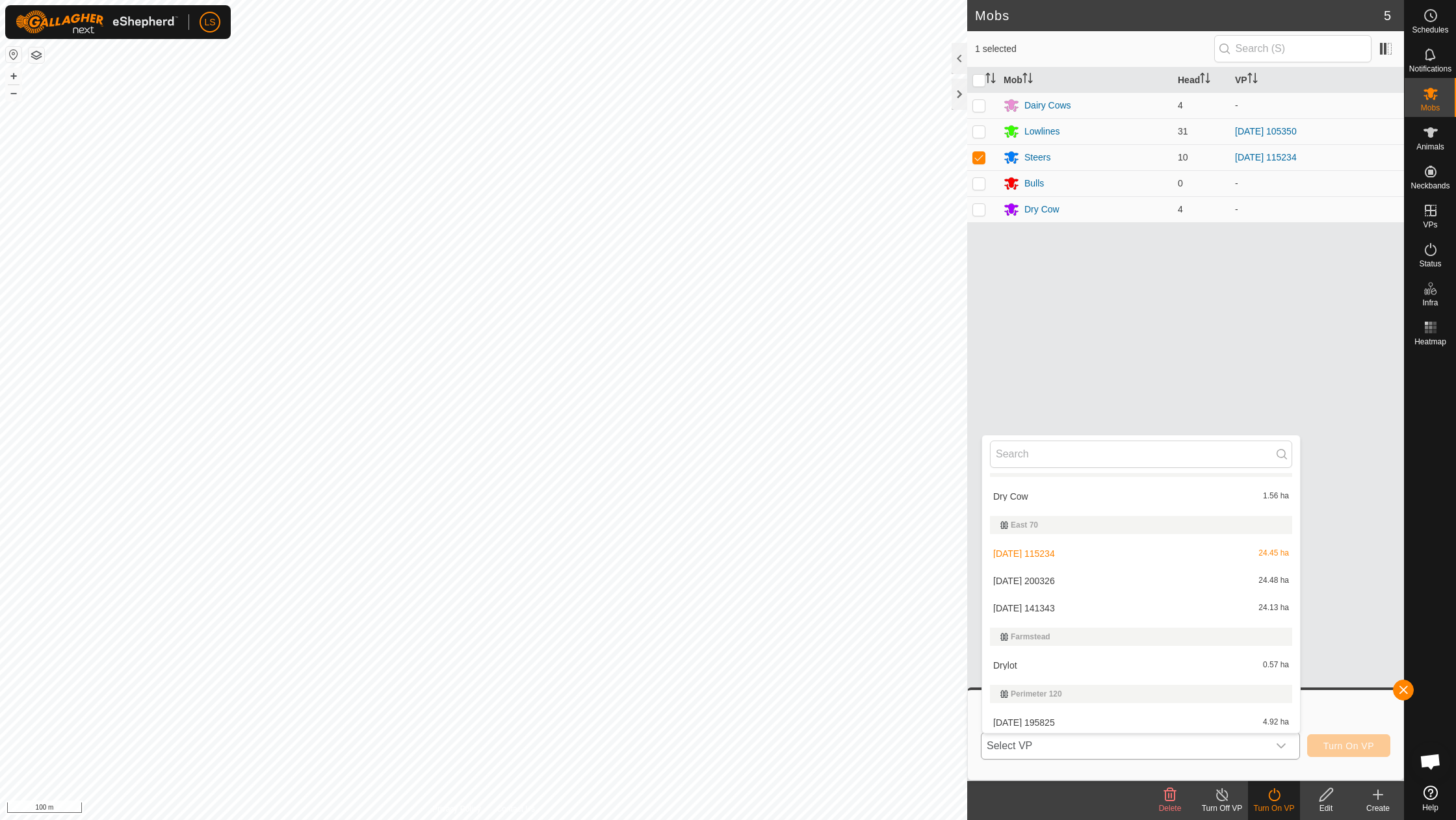
click at [1065, 601] on li "[DATE] 141343 24.13 ha" at bounding box center [1141, 608] width 318 height 26
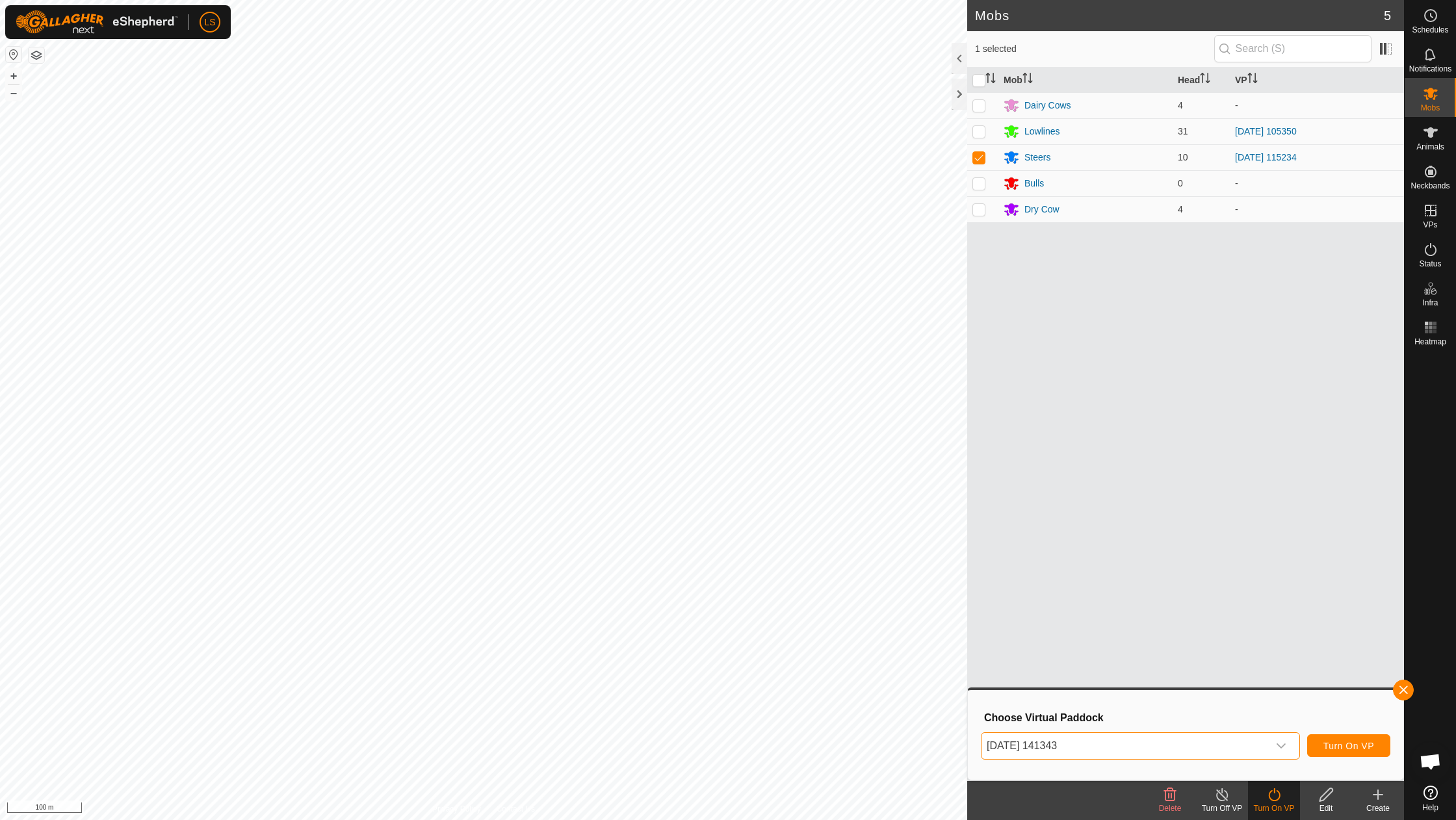
click at [1345, 742] on span "Turn On VP" at bounding box center [1349, 746] width 51 height 10
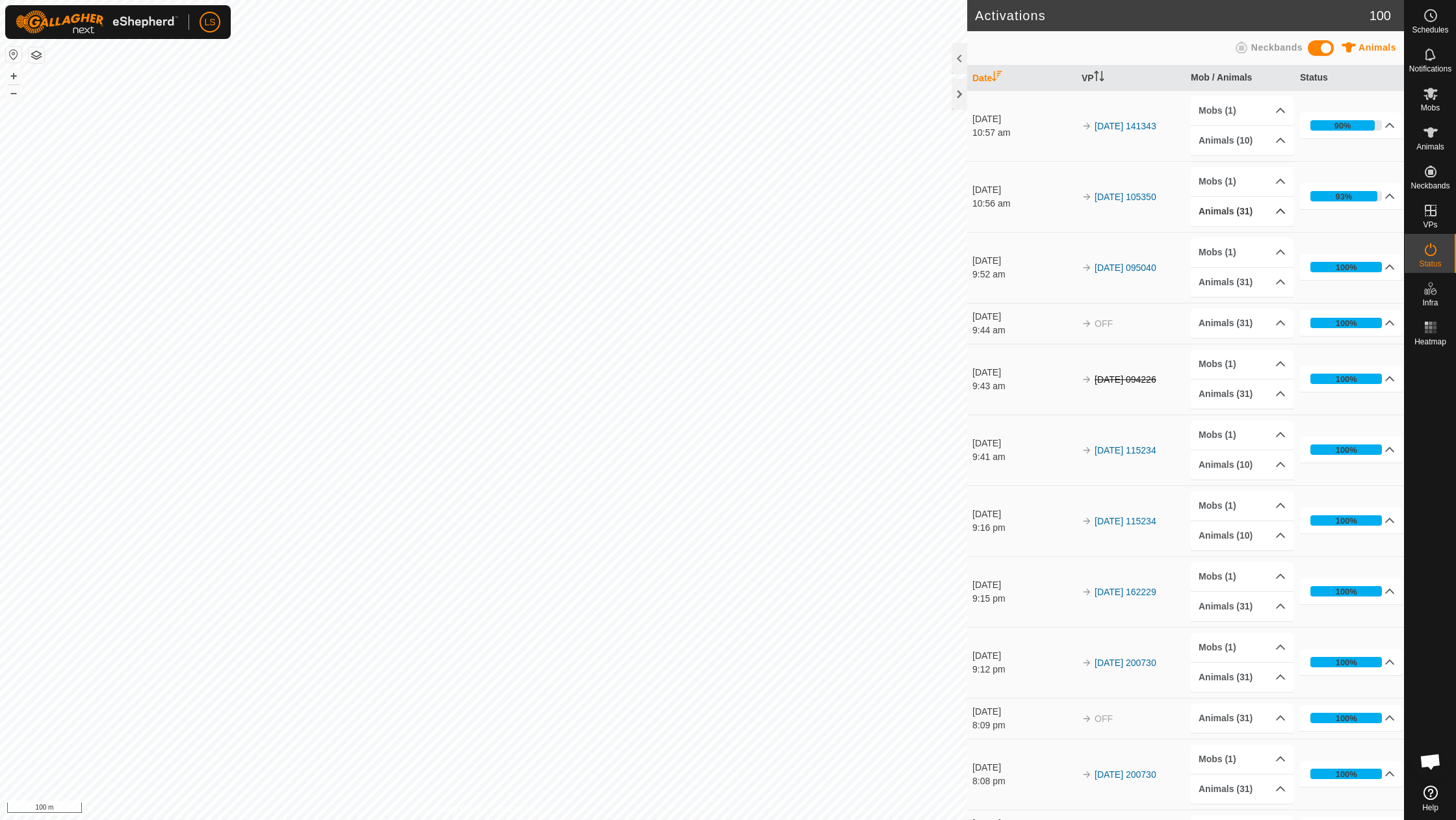
click at [1282, 212] on p-accordion-header "Animals (31)" at bounding box center [1242, 211] width 103 height 29
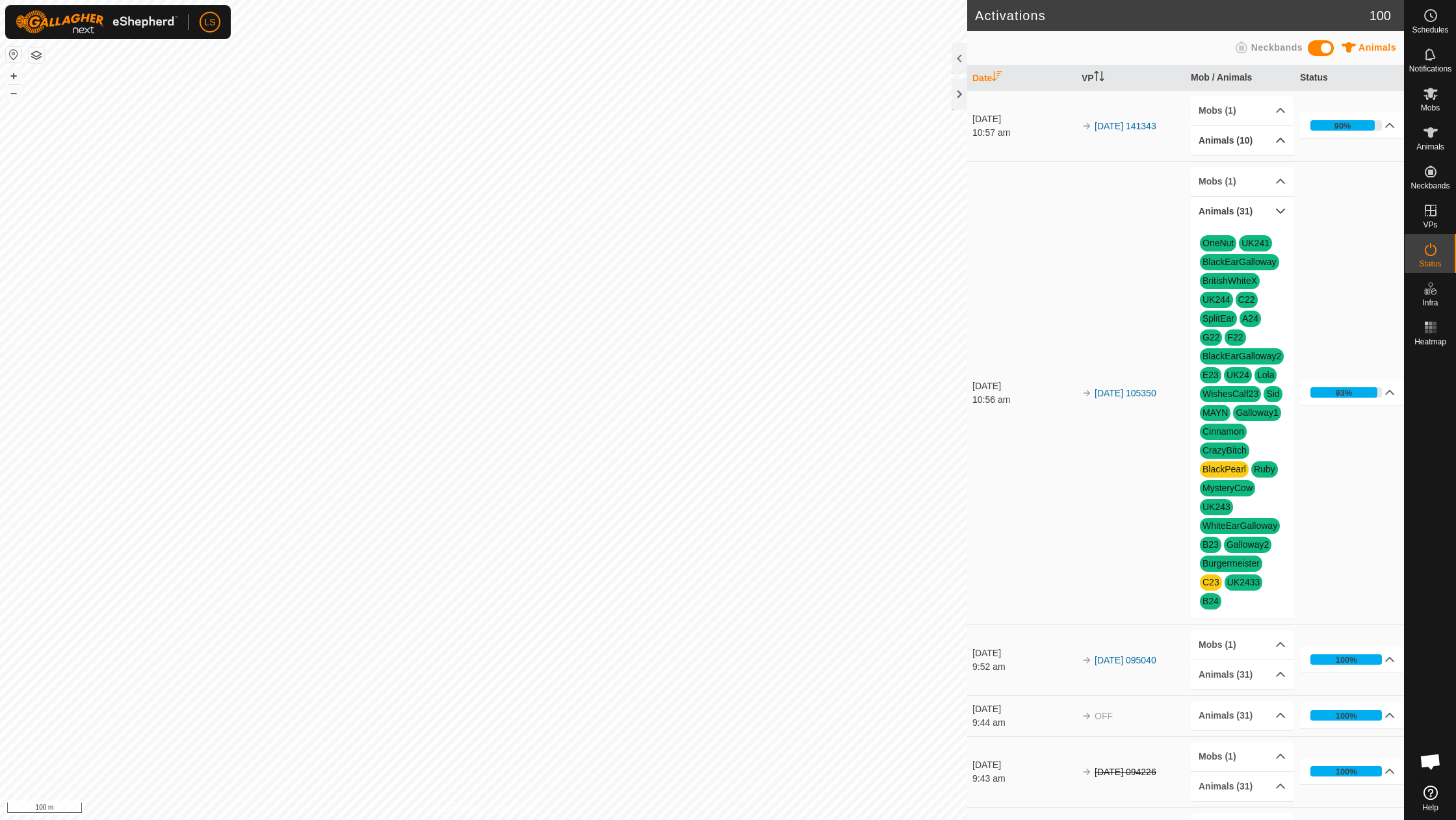
click at [1272, 137] on p-accordion-header "Animals (10)" at bounding box center [1242, 140] width 103 height 29
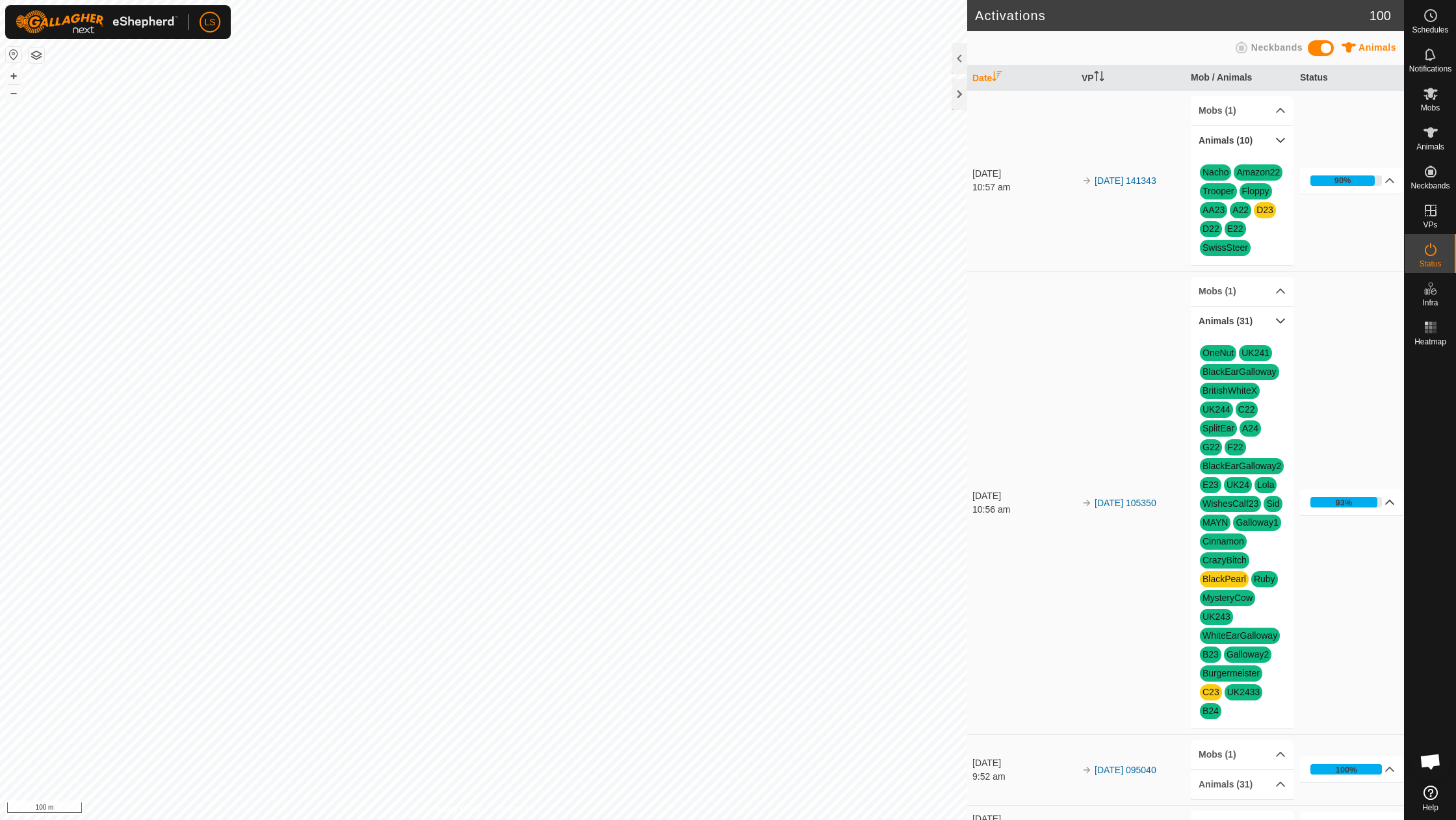
click at [1387, 493] on p-accordion-header "93%" at bounding box center [1351, 502] width 103 height 26
click at [1130, 498] on link "[DATE] 105350" at bounding box center [1125, 503] width 62 height 10
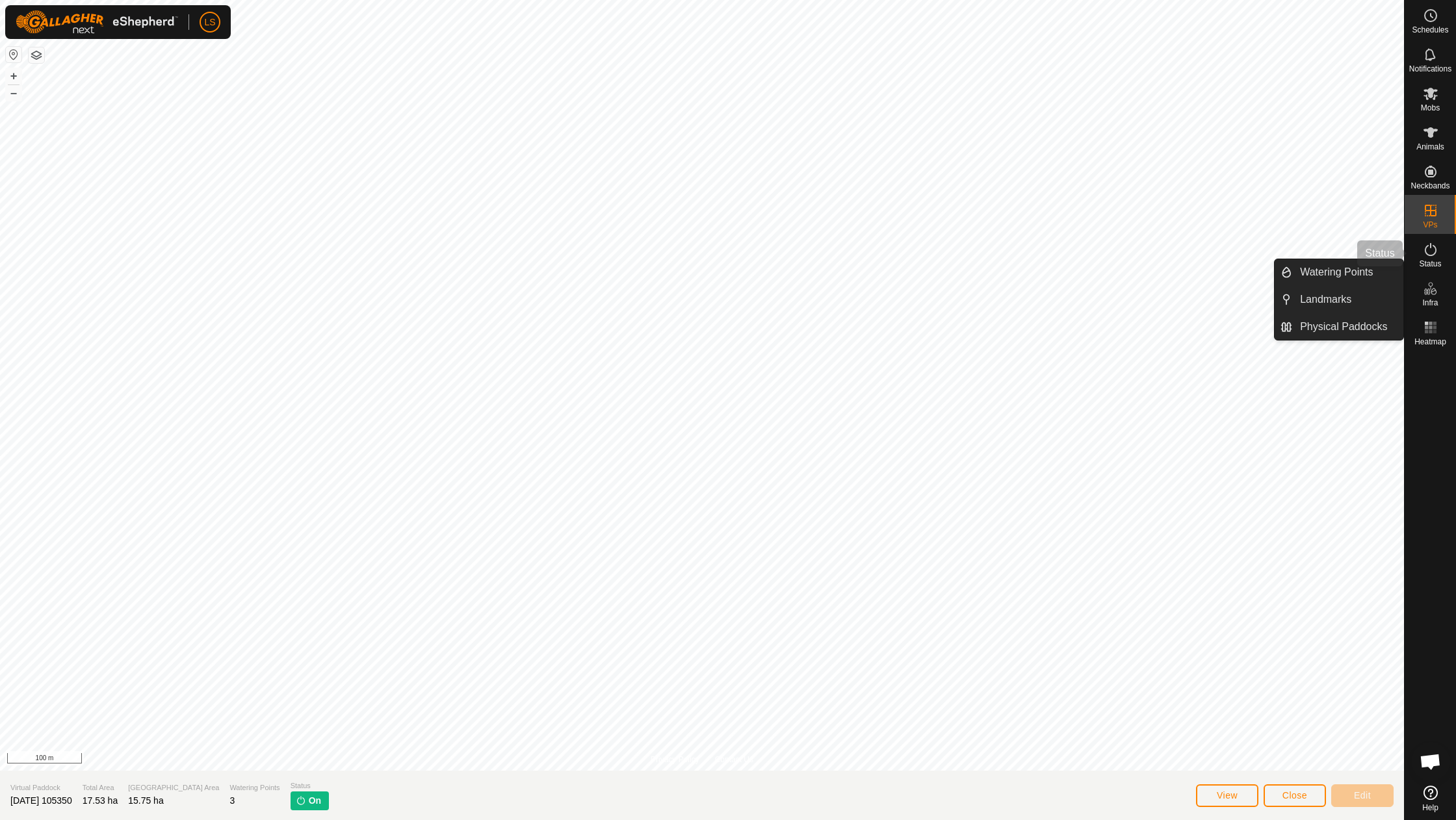
click at [1433, 255] on icon at bounding box center [1431, 249] width 12 height 13
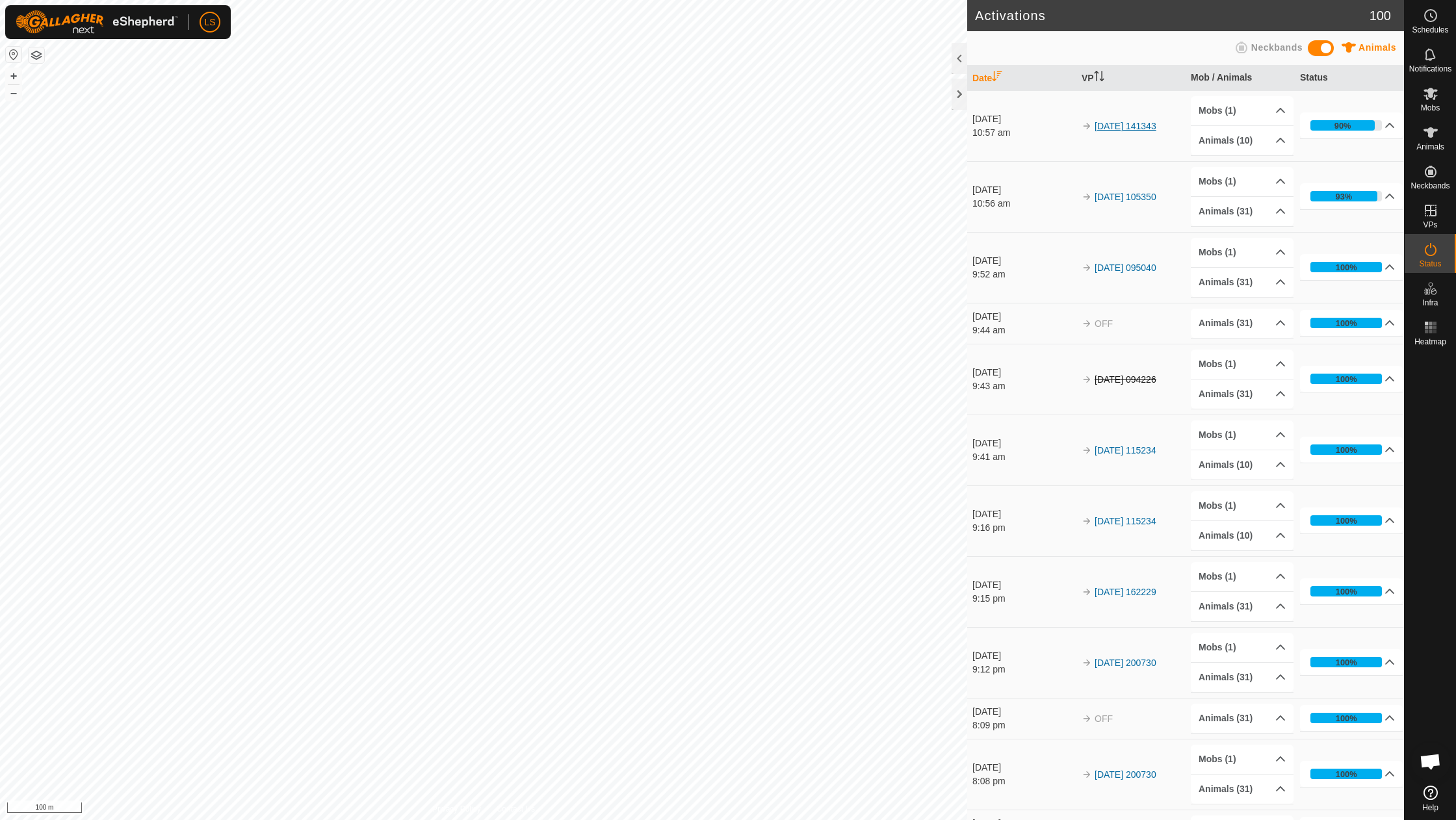
click at [1121, 125] on link "[DATE] 141343" at bounding box center [1125, 126] width 62 height 10
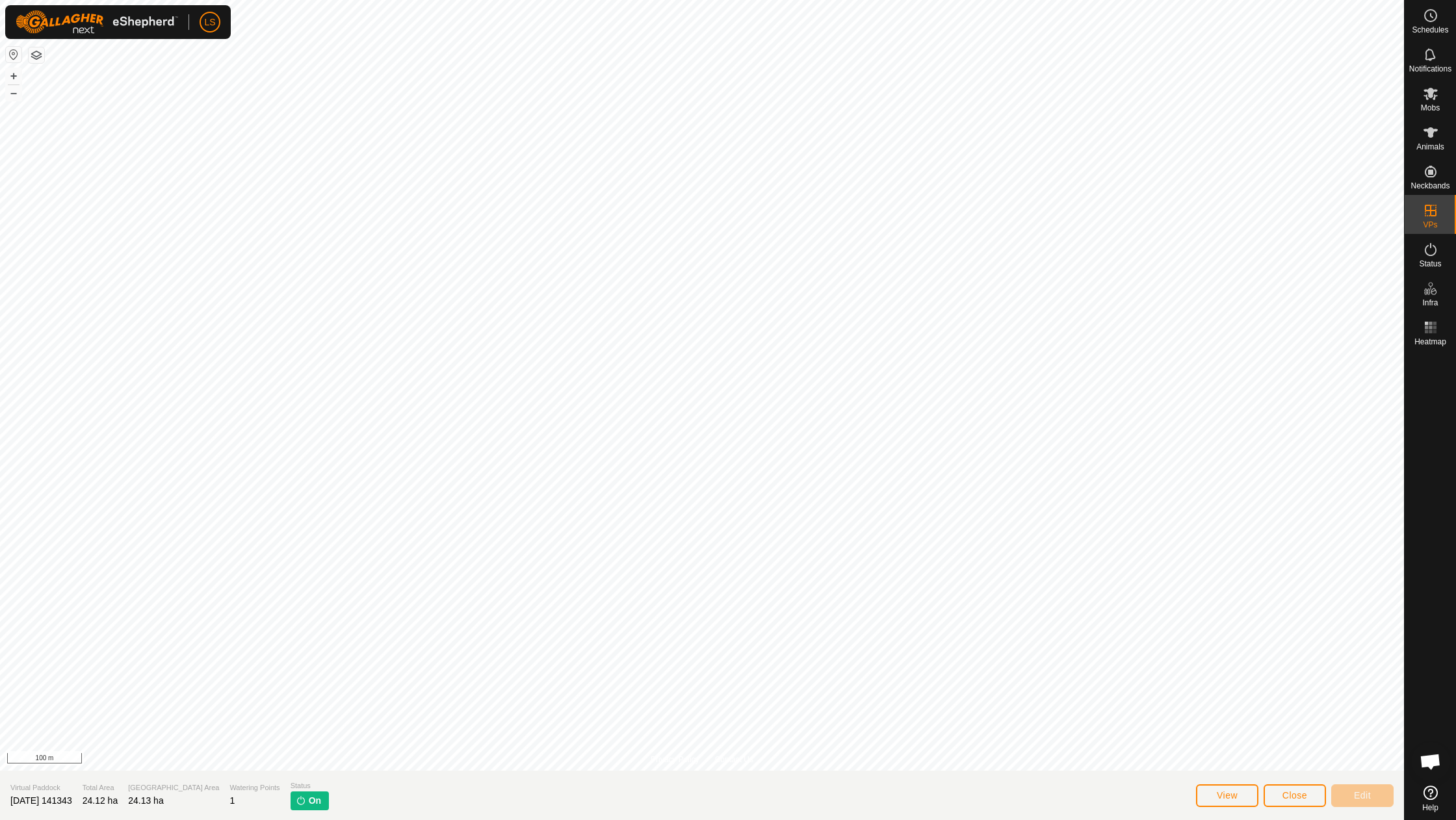
click at [1289, 799] on span "Close" at bounding box center [1295, 795] width 25 height 10
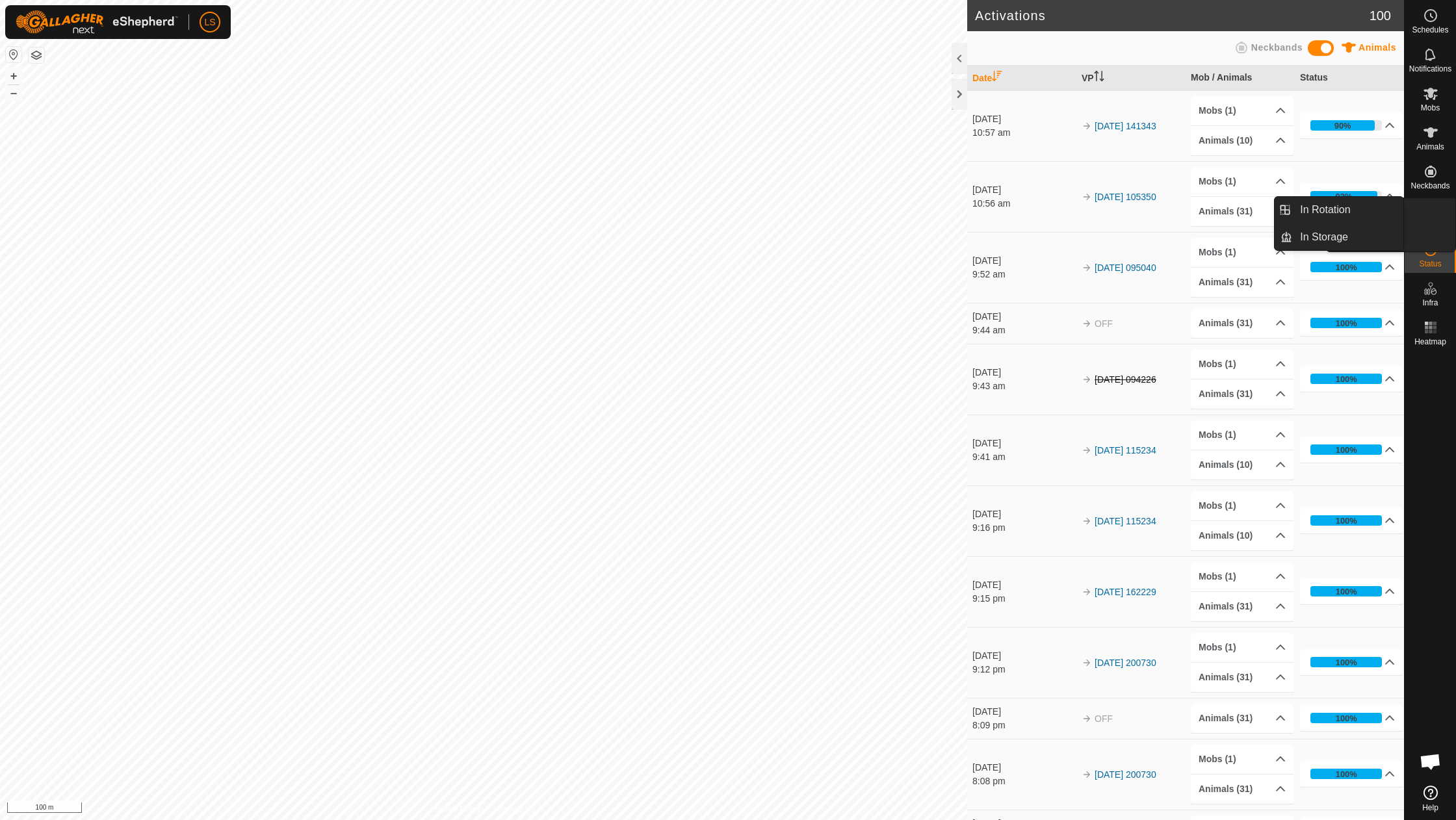
click at [1436, 216] on icon at bounding box center [1431, 210] width 12 height 12
click at [1337, 214] on link "In Rotation" at bounding box center [1348, 210] width 111 height 26
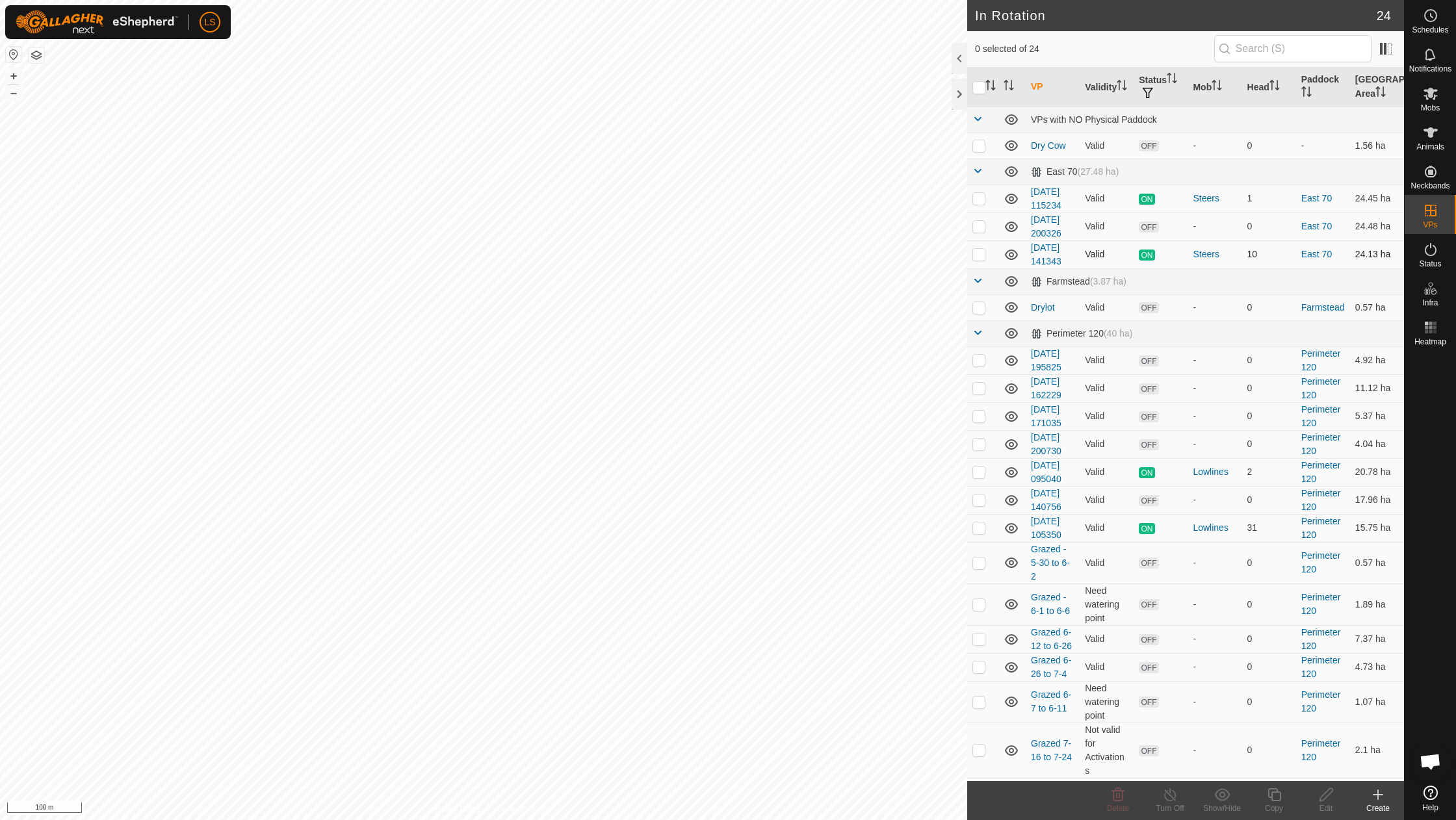
click at [978, 255] on p-checkbox at bounding box center [979, 254] width 13 height 10
click at [978, 255] on p-checkbox at bounding box center [979, 254] width 13 height 10
checkbox input "false"
